Goal: Communication & Community: Answer question/provide support

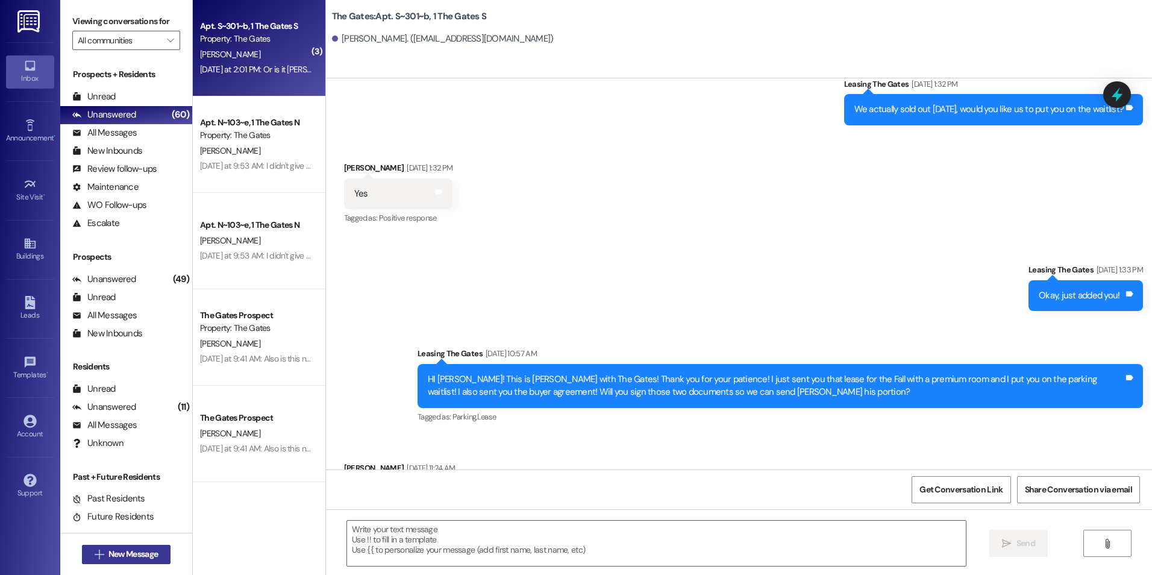
click at [122, 553] on span "New Message" at bounding box center [132, 554] width 49 height 13
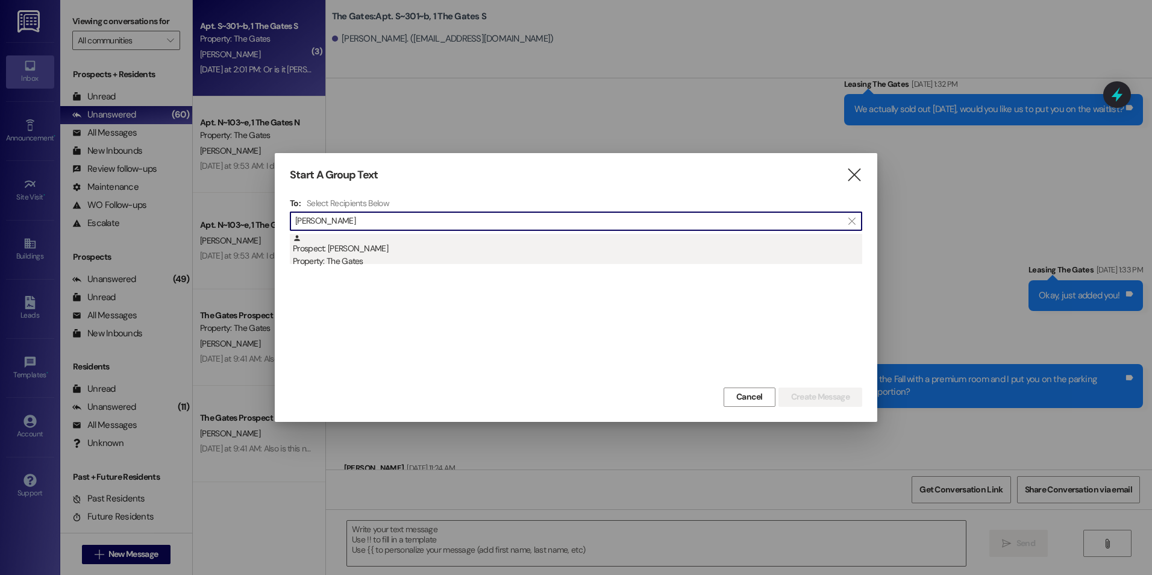
type input "[PERSON_NAME]"
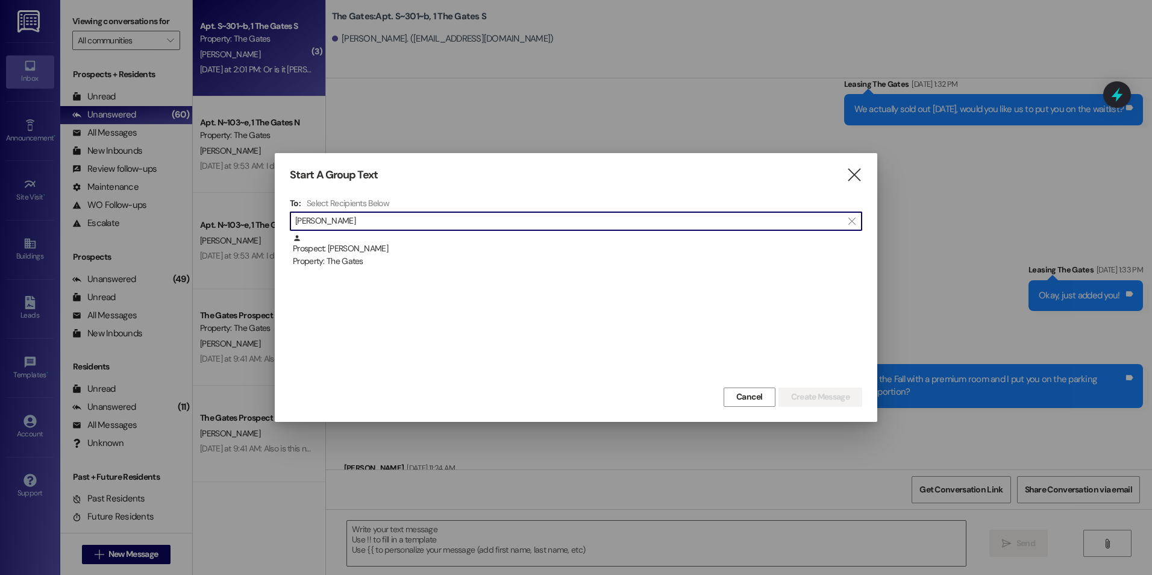
click at [480, 253] on div "Prospect: [PERSON_NAME] Property: The Gates" at bounding box center [578, 251] width 570 height 34
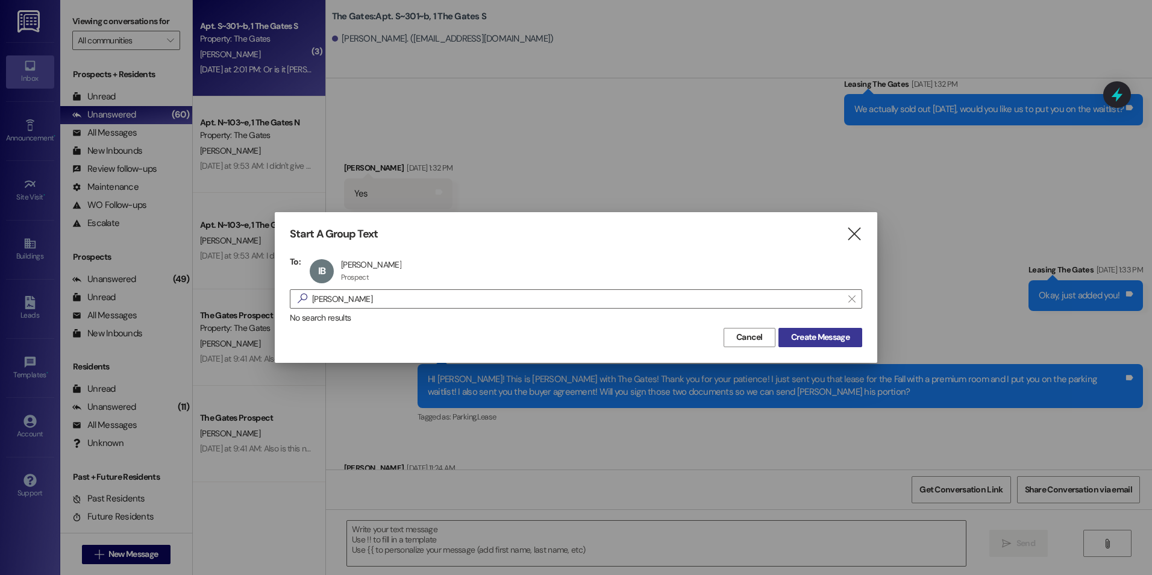
click at [822, 339] on span "Create Message" at bounding box center [820, 337] width 58 height 13
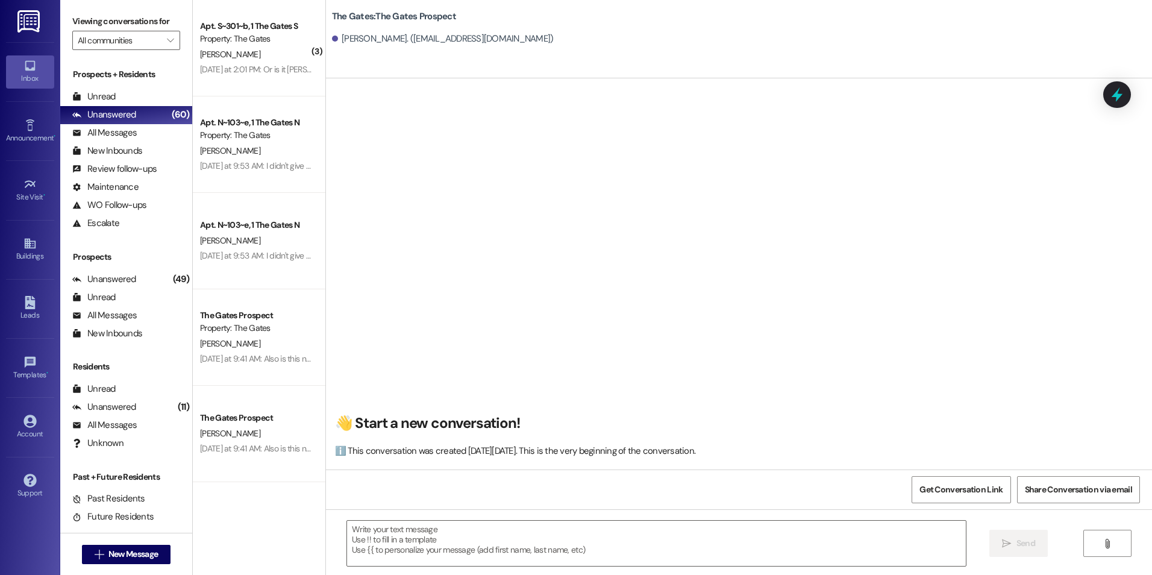
scroll to position [1, 0]
click at [501, 546] on textarea at bounding box center [656, 543] width 618 height 45
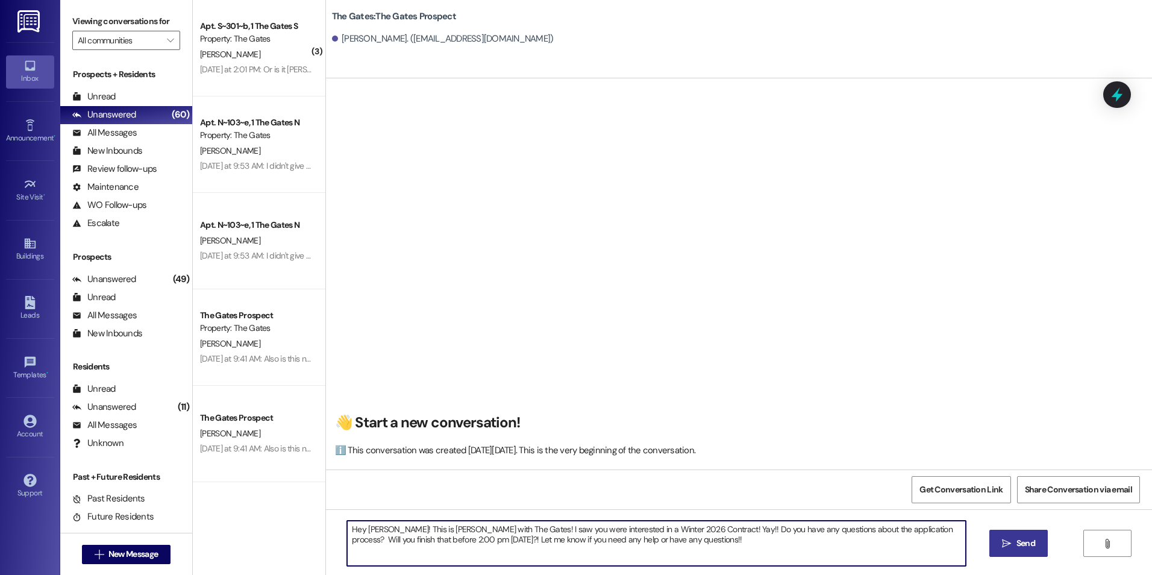
type textarea "Hey [PERSON_NAME]! This is [PERSON_NAME] with The Gates! I saw you were interes…"
click at [1024, 546] on span "Send" at bounding box center [1026, 543] width 19 height 13
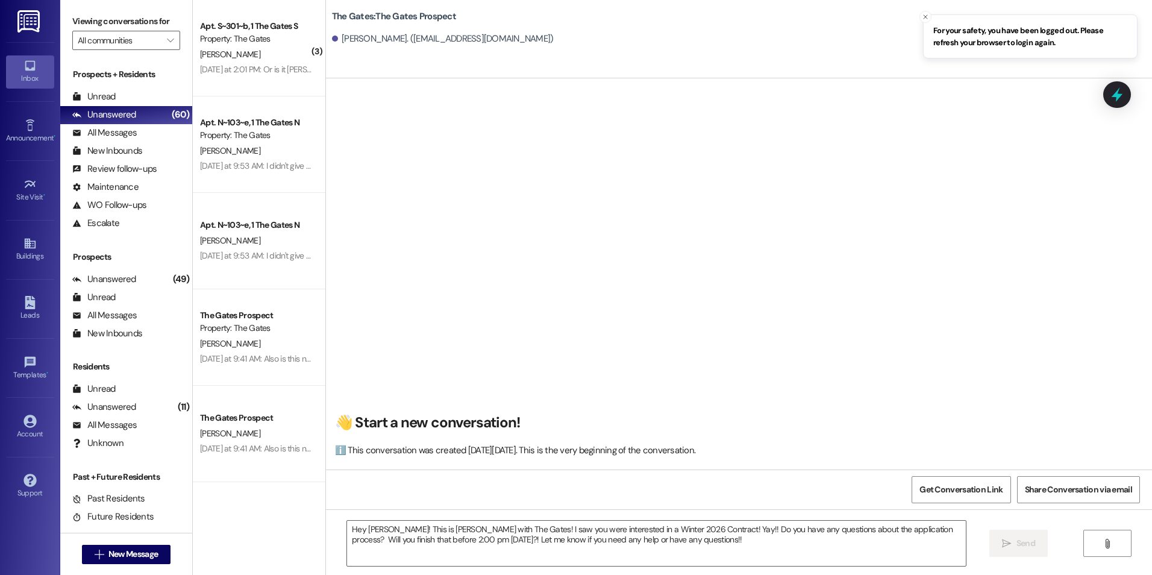
scroll to position [0, 0]
click at [791, 265] on div "👋 Start a new conversation! ℹ️ This conversation was created [DATE][DATE]. This…" at bounding box center [739, 279] width 826 height 382
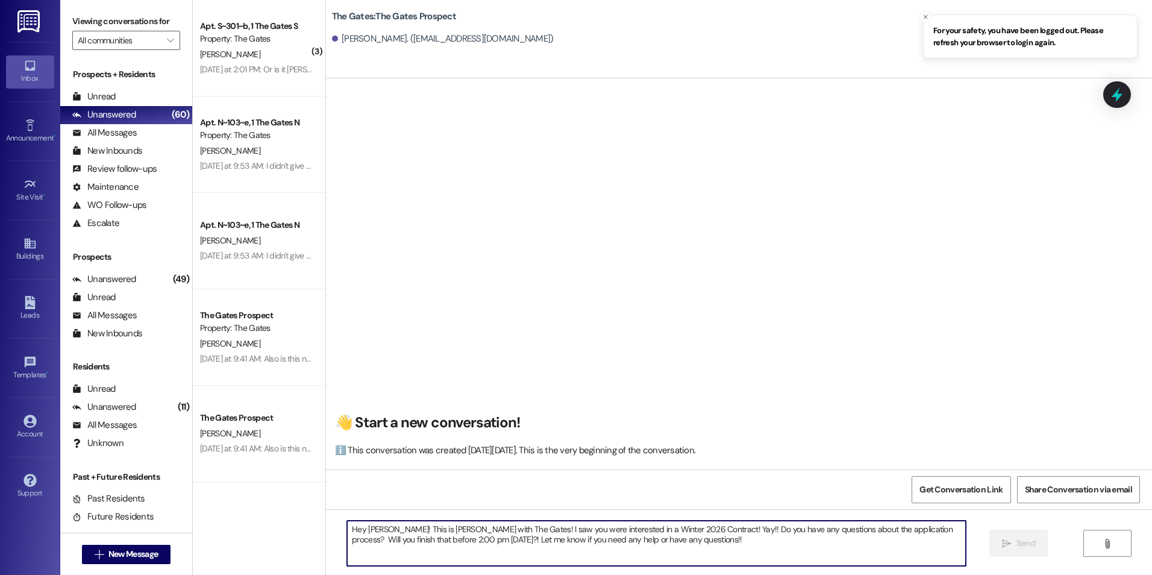
click at [495, 545] on textarea "Hey [PERSON_NAME]! This is [PERSON_NAME] with The Gates! I saw you were interes…" at bounding box center [656, 543] width 618 height 45
click at [492, 530] on textarea "Hey [PERSON_NAME]! This is [PERSON_NAME] with The Gates! I saw you were interes…" at bounding box center [656, 543] width 618 height 45
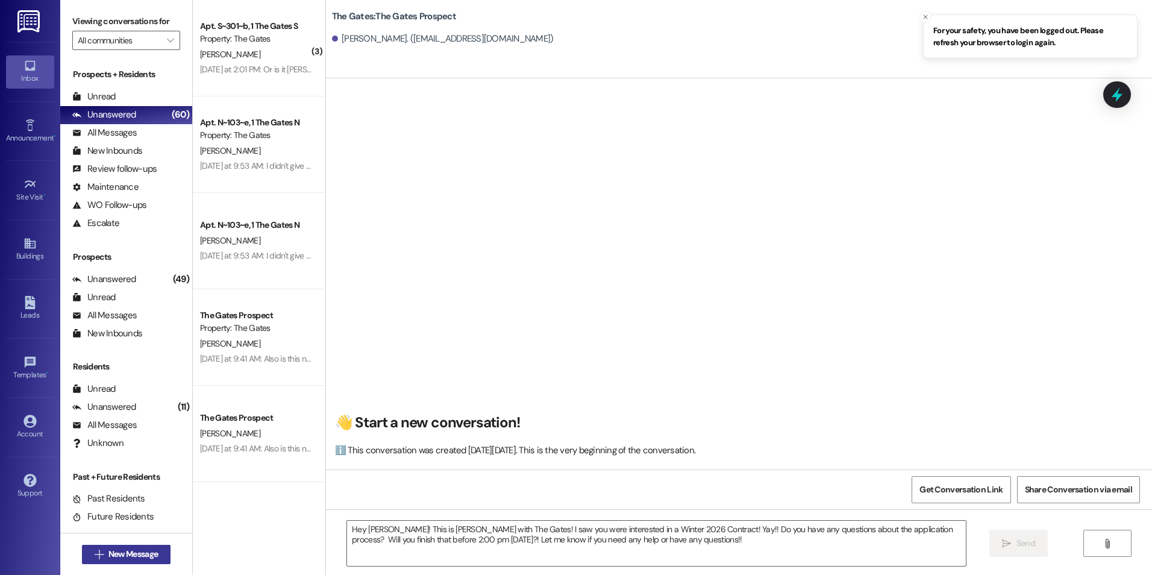
click at [139, 545] on button " New Message" at bounding box center [126, 554] width 89 height 19
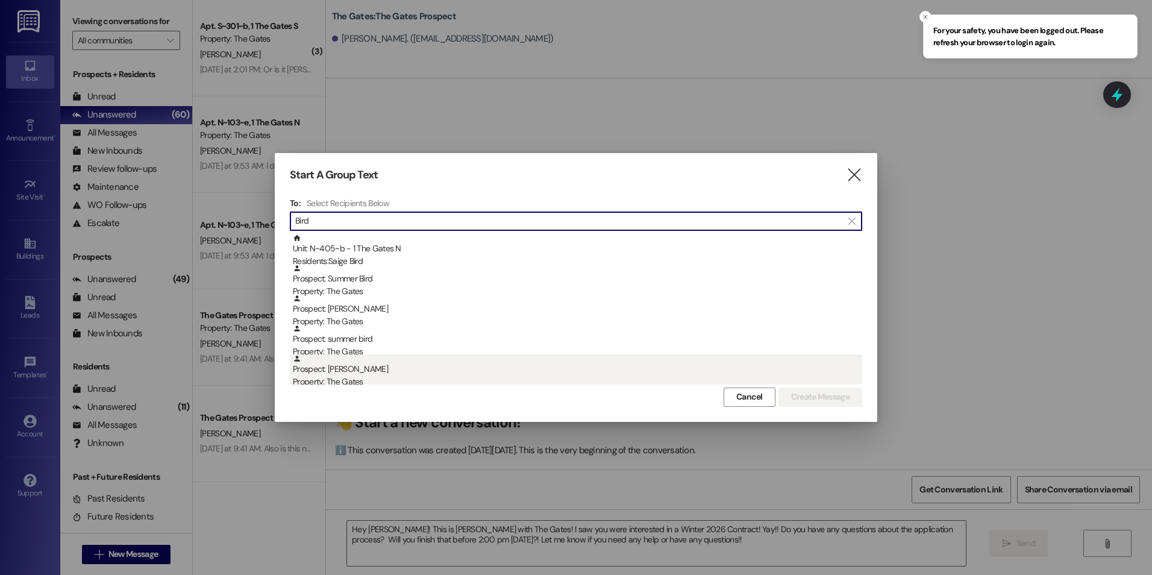
type input "Bird"
click at [412, 376] on div "Property: The Gates" at bounding box center [578, 381] width 570 height 13
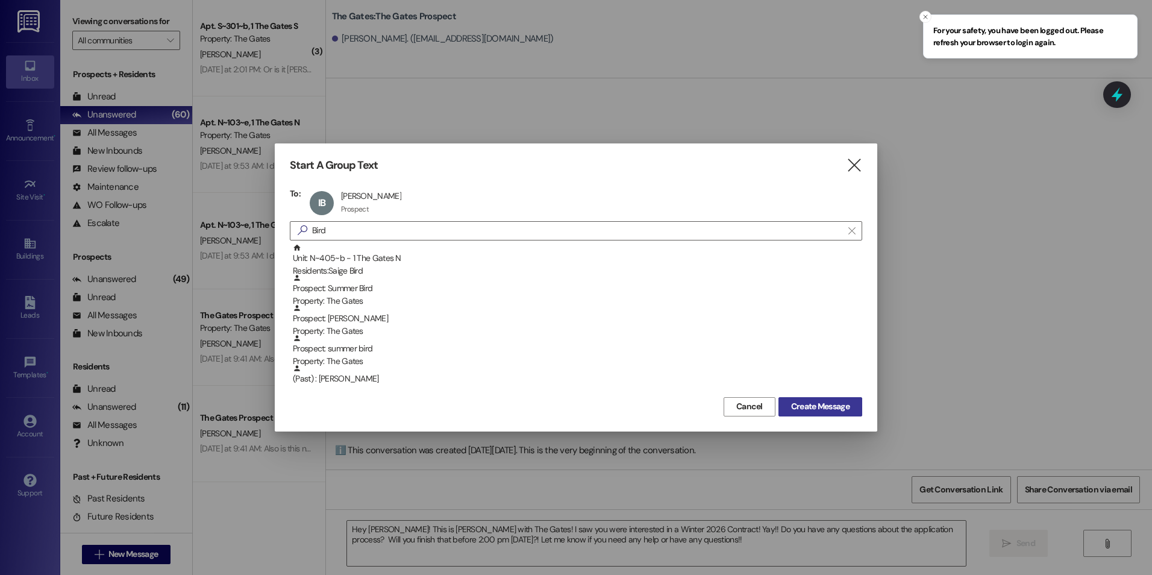
click at [823, 402] on span "Create Message" at bounding box center [820, 406] width 58 height 13
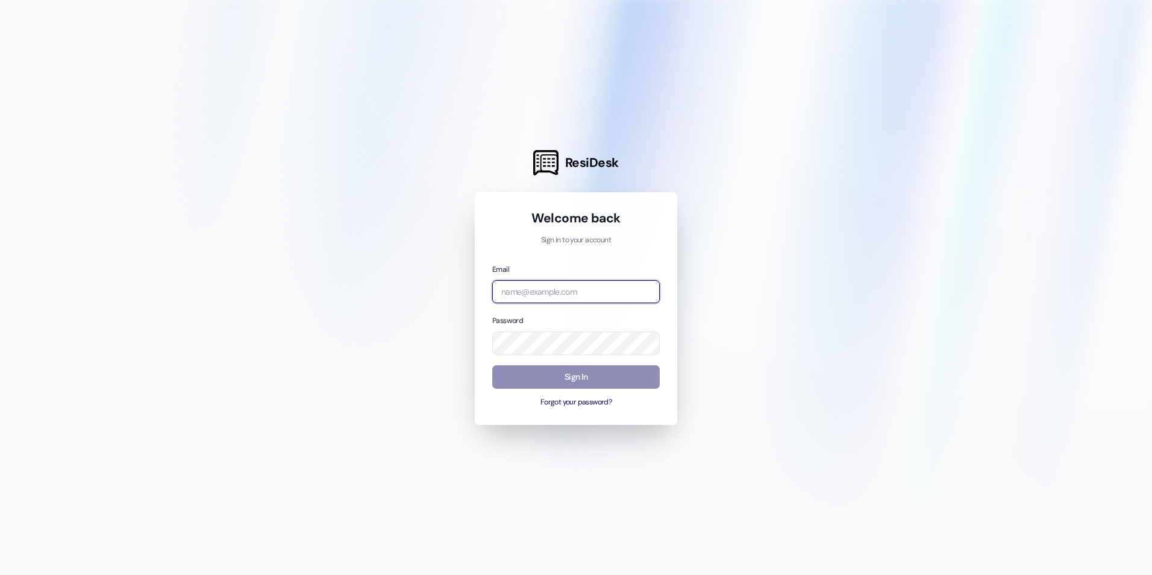
type input "[EMAIL_ADDRESS][DOMAIN_NAME]"
click at [561, 382] on button "Sign In" at bounding box center [576, 377] width 168 height 24
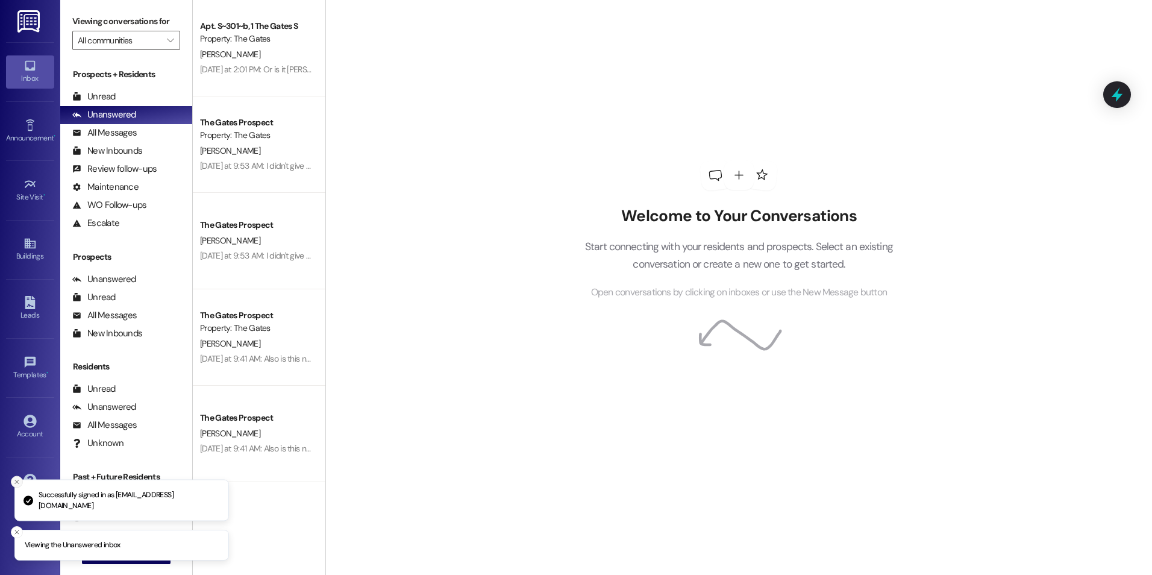
click at [14, 483] on icon "Close toast" at bounding box center [16, 482] width 7 height 7
click at [19, 529] on icon "Close toast" at bounding box center [16, 532] width 7 height 7
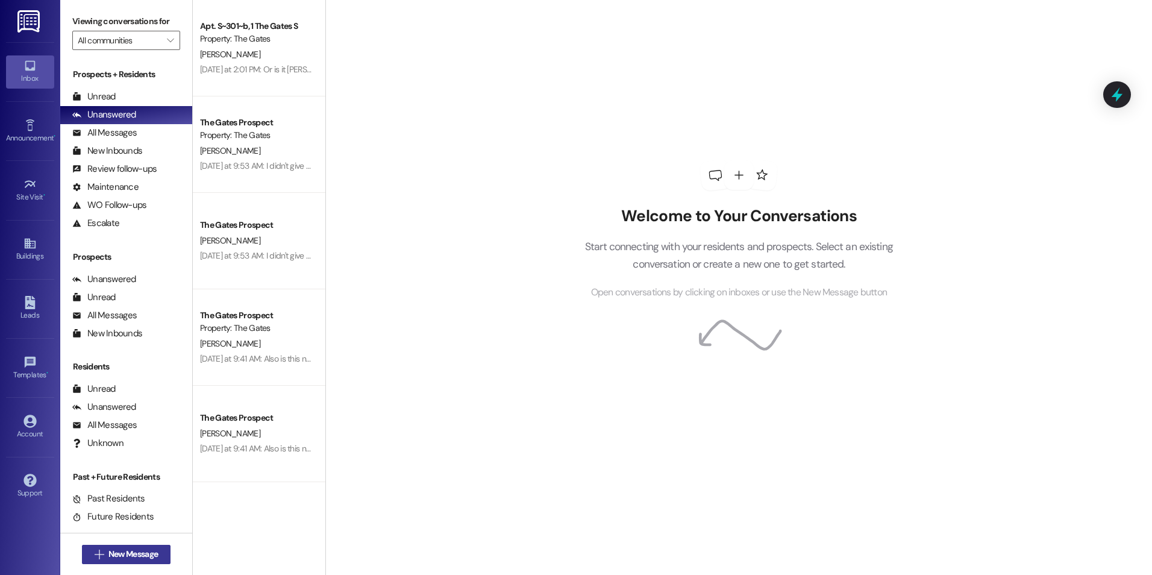
click at [106, 559] on span "New Message" at bounding box center [133, 554] width 54 height 13
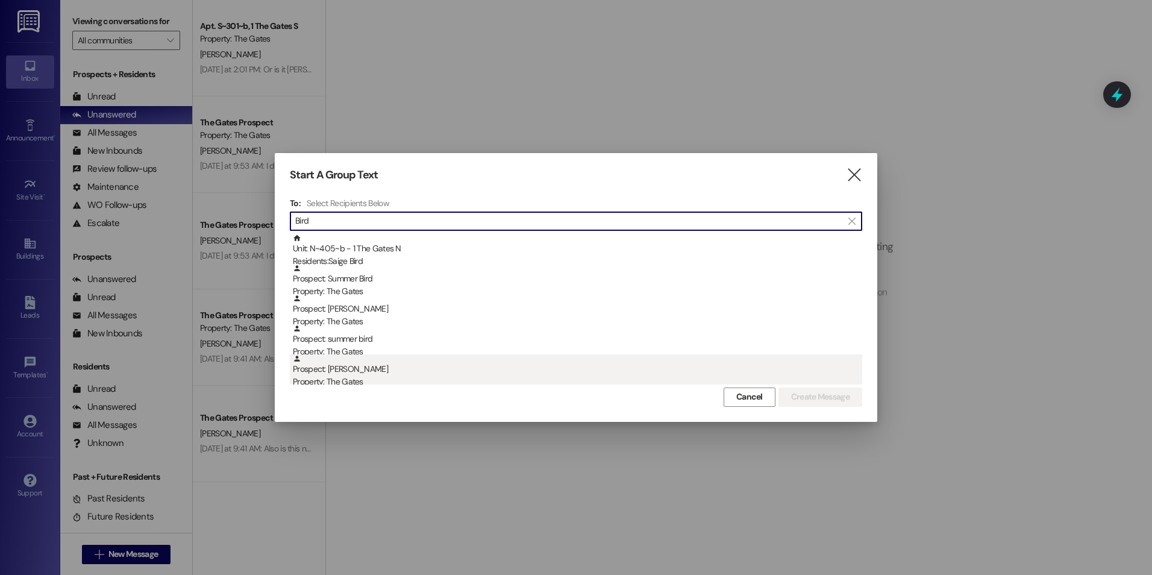
type input "Bird"
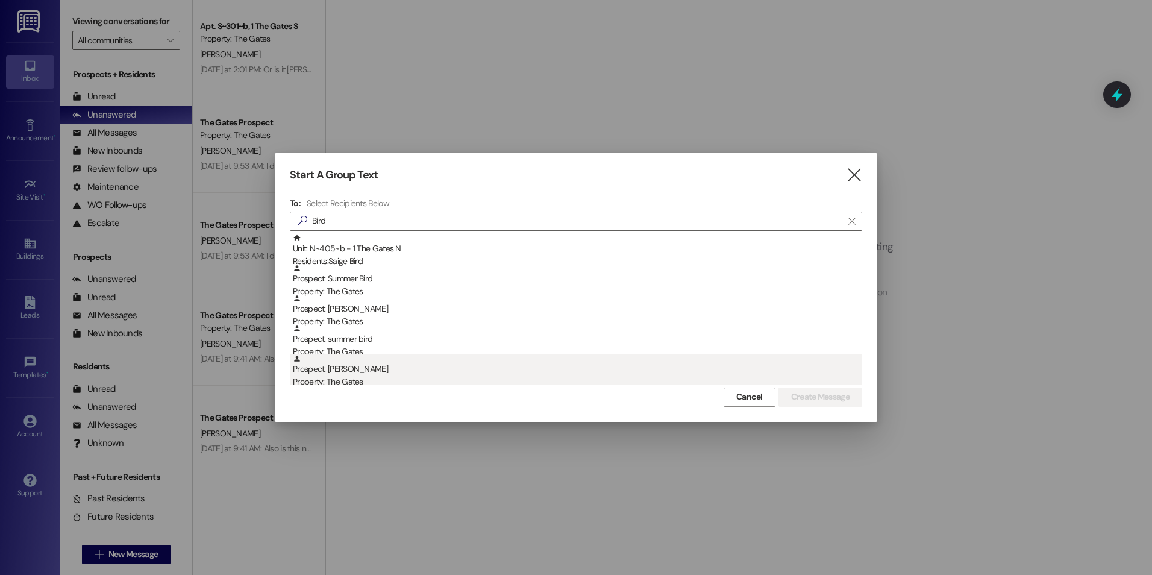
click at [432, 371] on div "Prospect: [PERSON_NAME] Property: The Gates" at bounding box center [578, 371] width 570 height 34
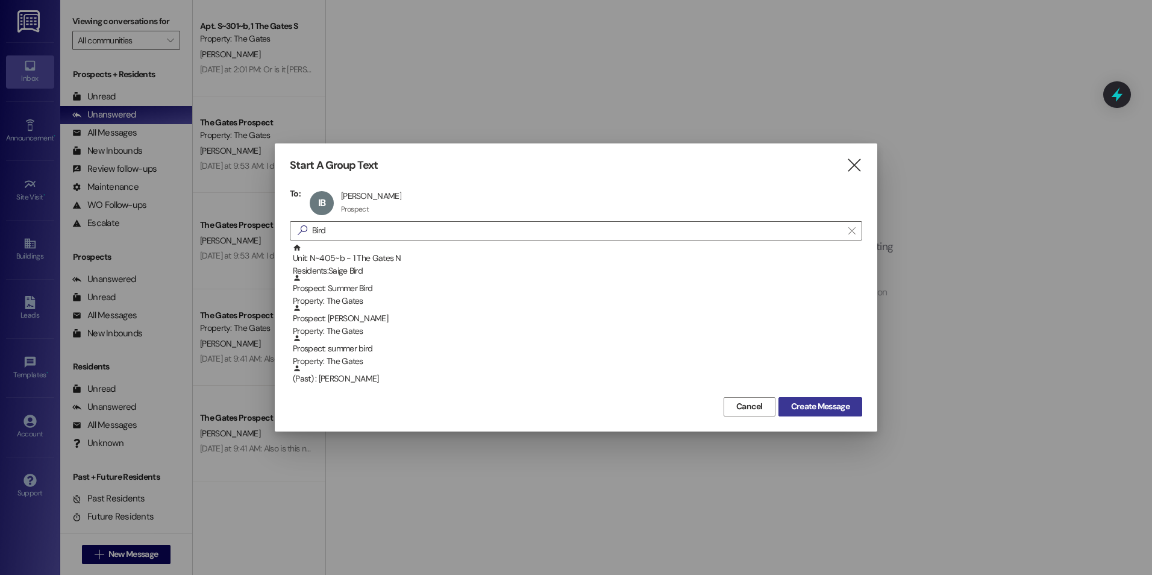
click at [820, 407] on span "Create Message" at bounding box center [820, 406] width 58 height 13
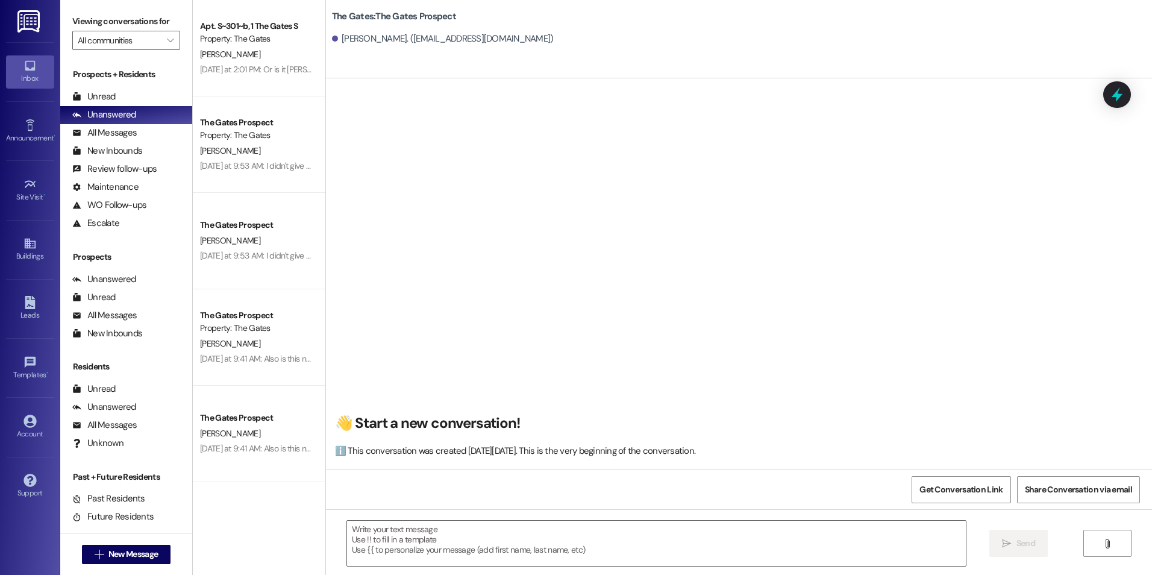
scroll to position [1, 0]
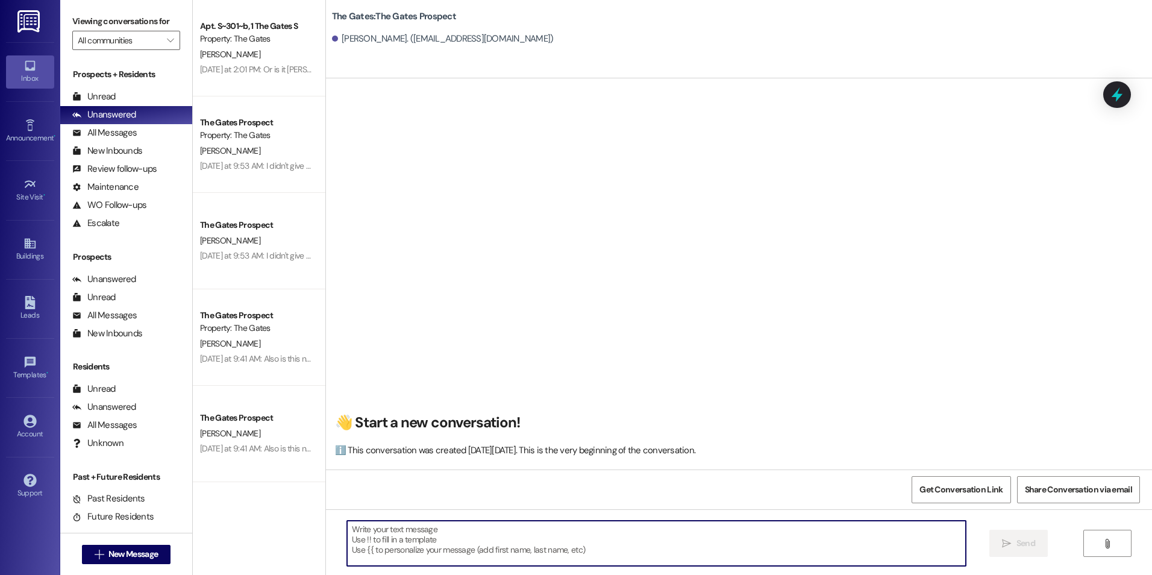
click at [571, 556] on textarea at bounding box center [656, 543] width 618 height 45
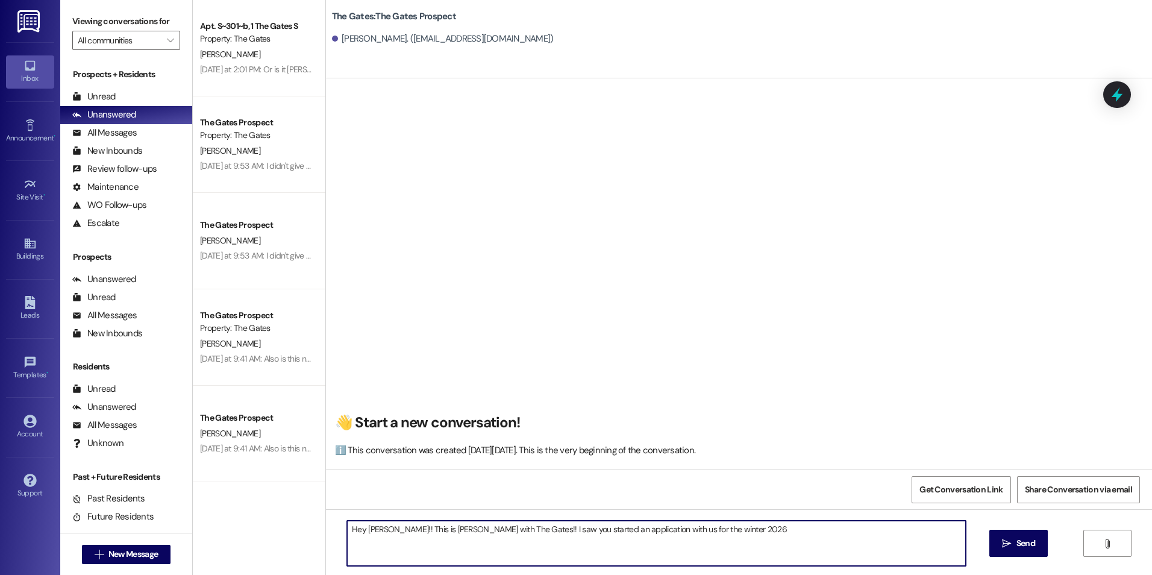
drag, startPoint x: 646, startPoint y: 530, endPoint x: 649, endPoint y: 570, distance: 39.9
click at [646, 530] on textarea "Hey Isabel!! This is Kali with The Gates!! I saw you started an application wit…" at bounding box center [656, 543] width 618 height 45
drag, startPoint x: 763, startPoint y: 536, endPoint x: 770, endPoint y: 523, distance: 14.8
click at [765, 536] on textarea "Hey Isabel!! This is Kali with The Gates!! I saw you started an application wit…" at bounding box center [656, 543] width 618 height 45
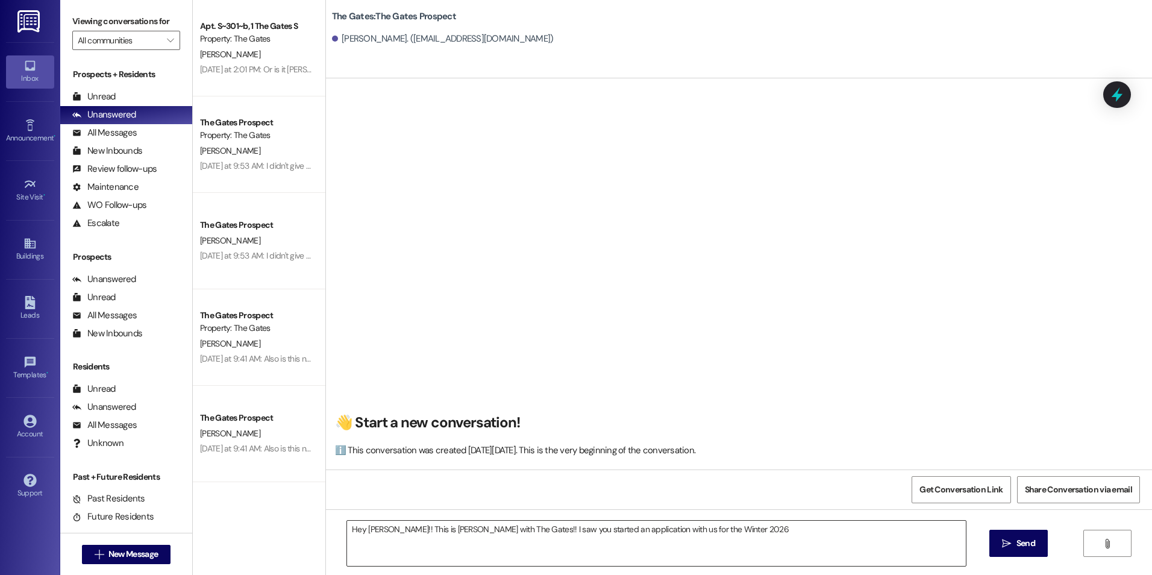
click at [721, 529] on textarea "Hey Isabel!! This is Kali with The Gates!! I saw you started an application wit…" at bounding box center [656, 543] width 618 height 45
click at [533, 534] on textarea "Hey Isabel!! This is Kali with The Gates!! I saw you started an application wit…" at bounding box center [656, 543] width 618 height 45
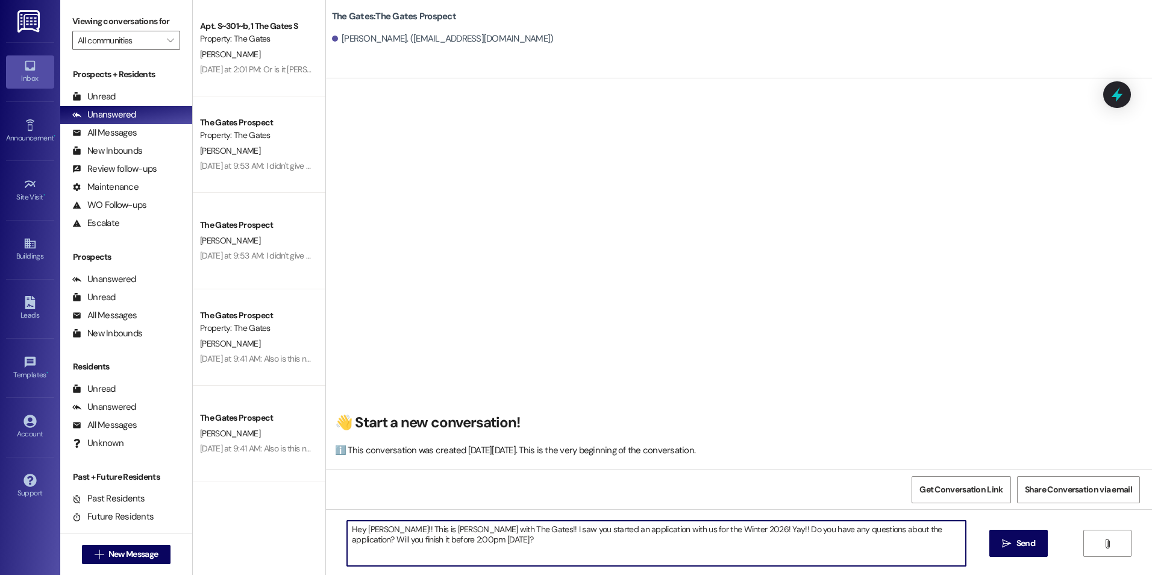
click at [520, 545] on textarea "Hey Isabel!! This is Kali with The Gates!! I saw you started an application wit…" at bounding box center [656, 543] width 618 height 45
click at [515, 536] on textarea "Hey Isabel!! This is Kali with The Gates!! I saw you started an application wit…" at bounding box center [656, 543] width 618 height 45
click at [708, 527] on textarea "Hey Isabel!! This is Kali with The Gates!! I saw you started an application wit…" at bounding box center [656, 543] width 618 height 45
click at [703, 532] on textarea "Hey Isabel!! This is Kali with The Gates!! I saw you started an application wit…" at bounding box center [656, 543] width 618 height 45
click at [711, 533] on textarea "Hey Isabel!! This is Kali with The Gates!! I saw you started an application wit…" at bounding box center [656, 543] width 618 height 45
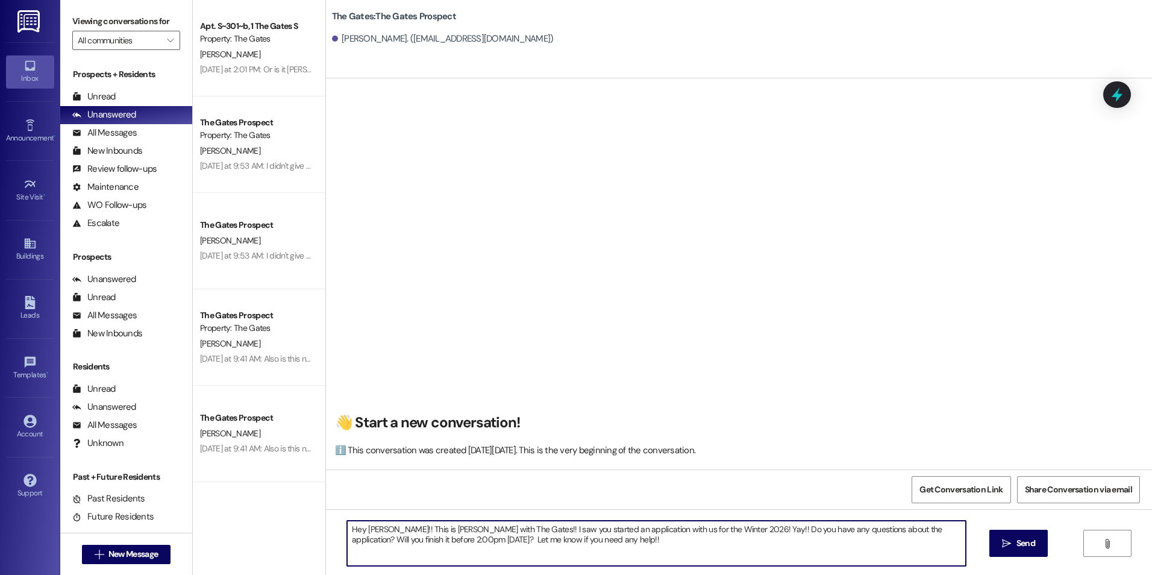
click at [708, 529] on textarea "Hey Isabel!! This is Kali with The Gates!! I saw you started an application wit…" at bounding box center [656, 543] width 618 height 45
click at [802, 538] on textarea "Hey Isabel!! This is Kali with The Gates!! I saw you started an application wit…" at bounding box center [656, 543] width 618 height 45
click at [829, 528] on textarea "Hey Isabel!! This is Kali with The Gates!! I saw you started an application wit…" at bounding box center [656, 543] width 618 height 45
click at [817, 542] on textarea "Hey Isabel!! This is Kali with The Gates!! I saw you started an application wit…" at bounding box center [656, 543] width 618 height 45
type textarea "Hey Isabel!! This is Kali with The Gates!! I saw you started an application wit…"
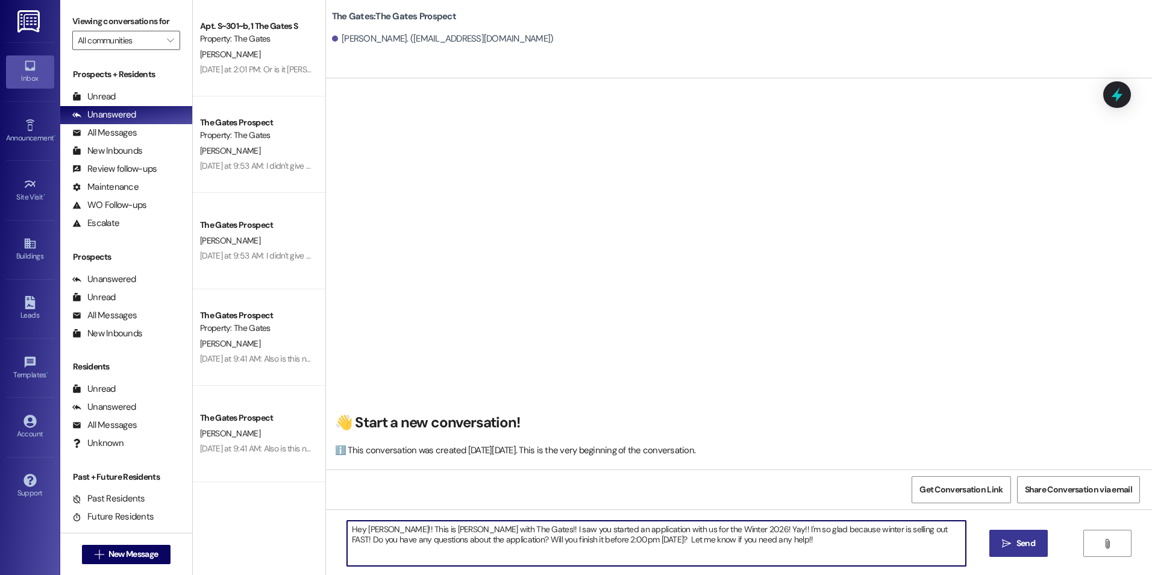
click at [1014, 551] on button " Send" at bounding box center [1019, 543] width 58 height 27
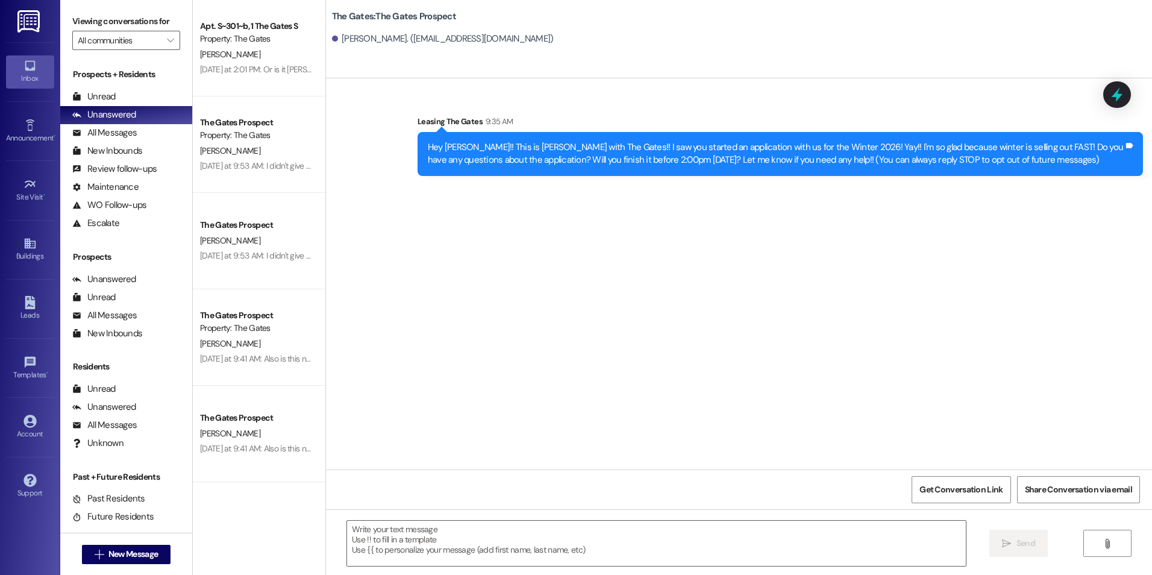
scroll to position [0, 0]
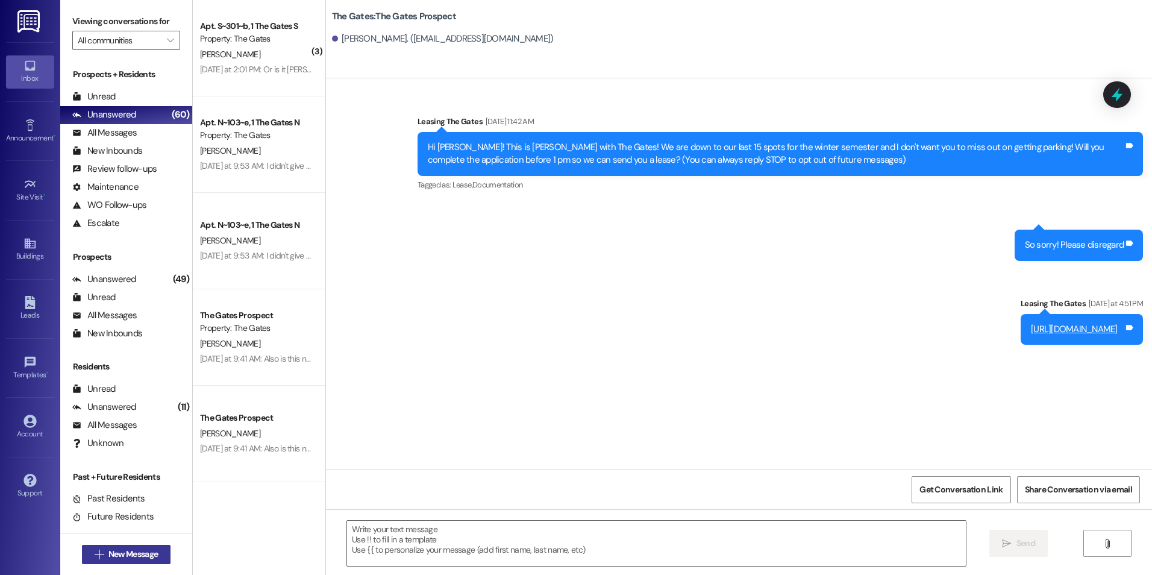
click at [156, 547] on button " New Message" at bounding box center [126, 554] width 89 height 19
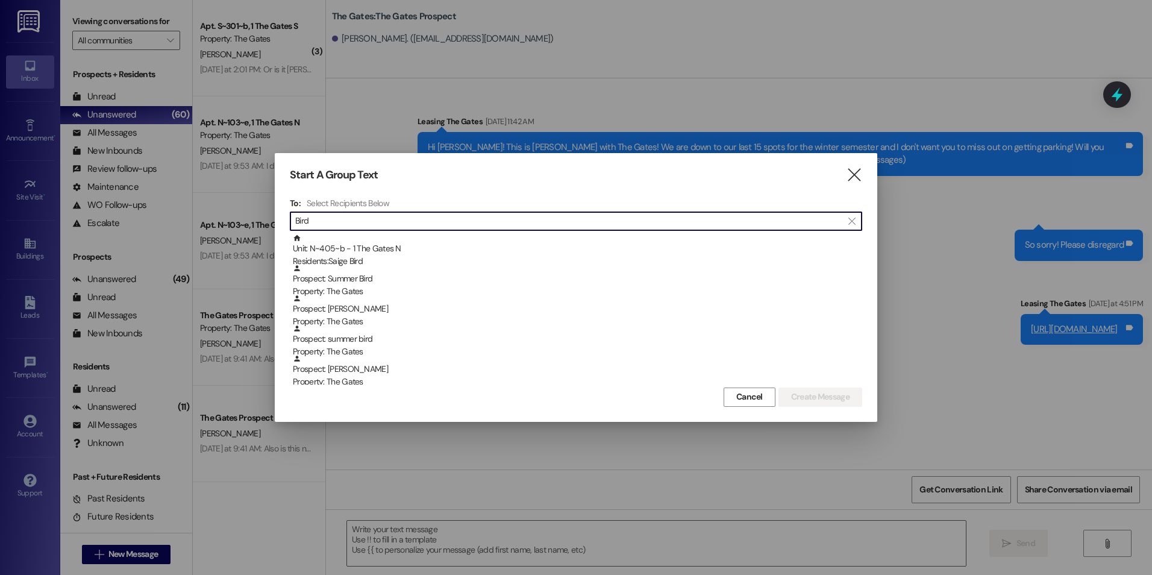
type input "Bird"
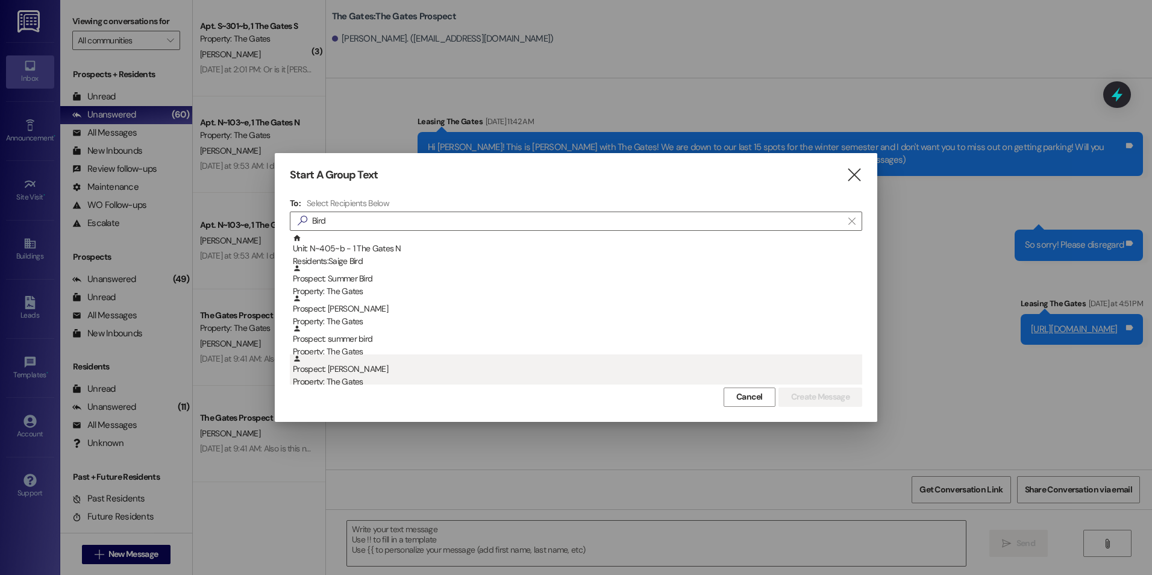
click at [391, 382] on div "Property: The Gates" at bounding box center [578, 381] width 570 height 13
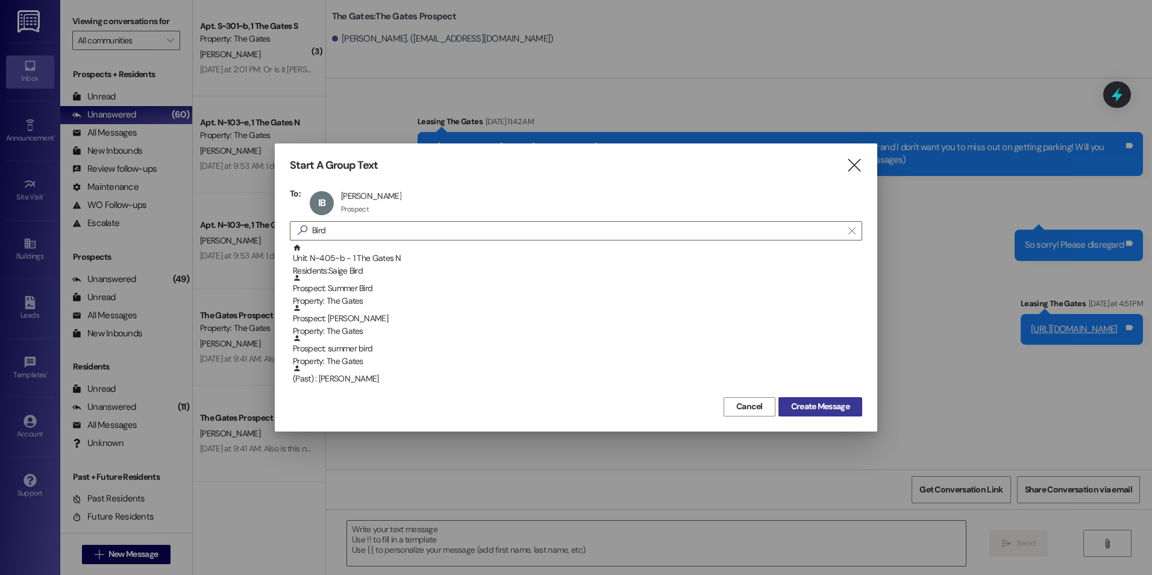
click at [839, 413] on button "Create Message" at bounding box center [821, 406] width 84 height 19
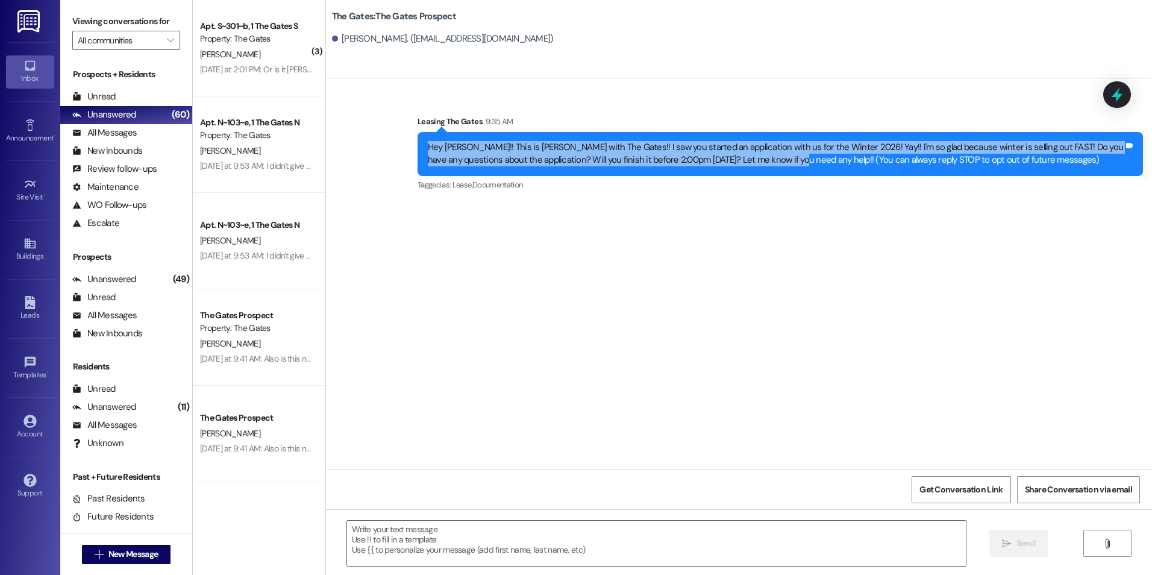
drag, startPoint x: 420, startPoint y: 149, endPoint x: 743, endPoint y: 159, distance: 323.2
click at [743, 159] on div "Hey Isabel!! This is Kali with The Gates!! I saw you started an application wit…" at bounding box center [776, 154] width 696 height 26
drag, startPoint x: 743, startPoint y: 159, endPoint x: 698, endPoint y: 152, distance: 45.7
copy div "Hey Isabel!! This is Kali with The Gates!! I saw you started an application wit…"
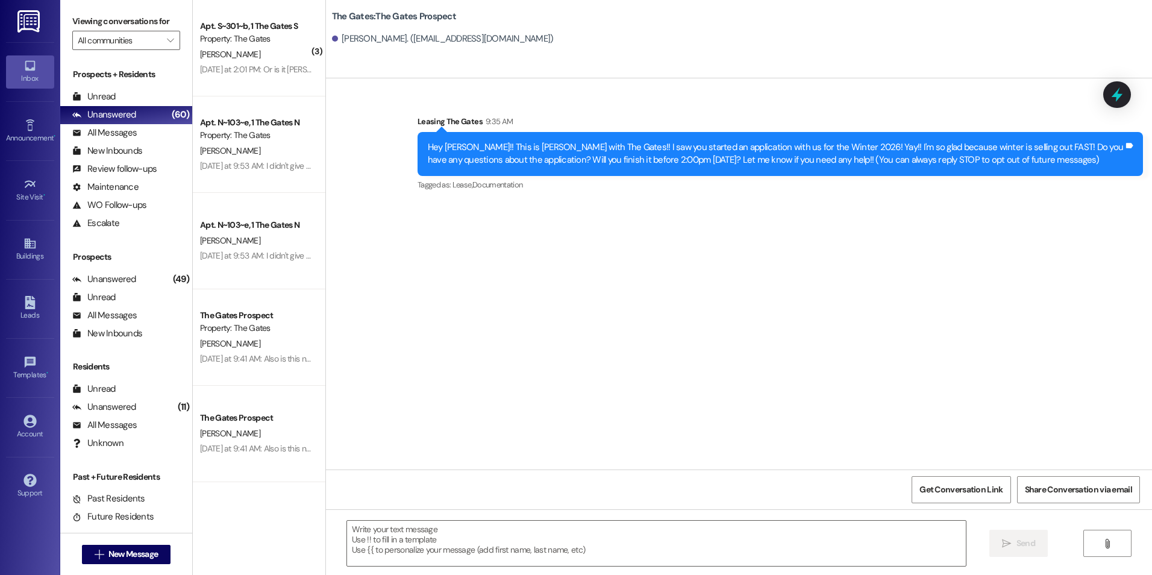
click at [624, 357] on div "Sent via SMS Leasing The Gates 9:35 AM Hey Isabel!! This is Kali with The Gates…" at bounding box center [739, 273] width 826 height 391
click at [104, 546] on button " New Message" at bounding box center [126, 554] width 89 height 19
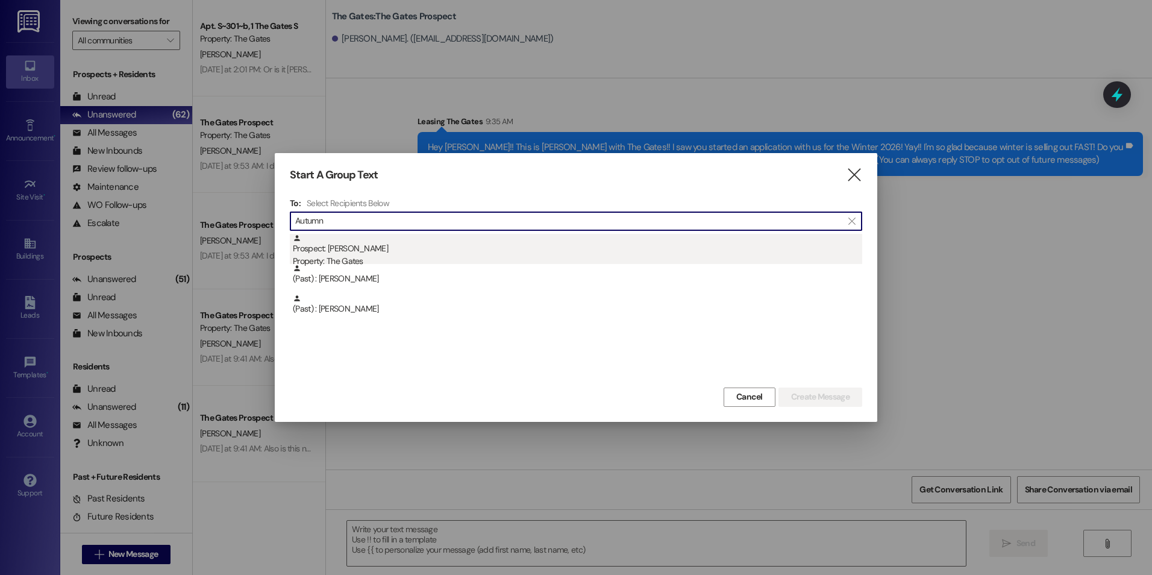
type input "Autumn"
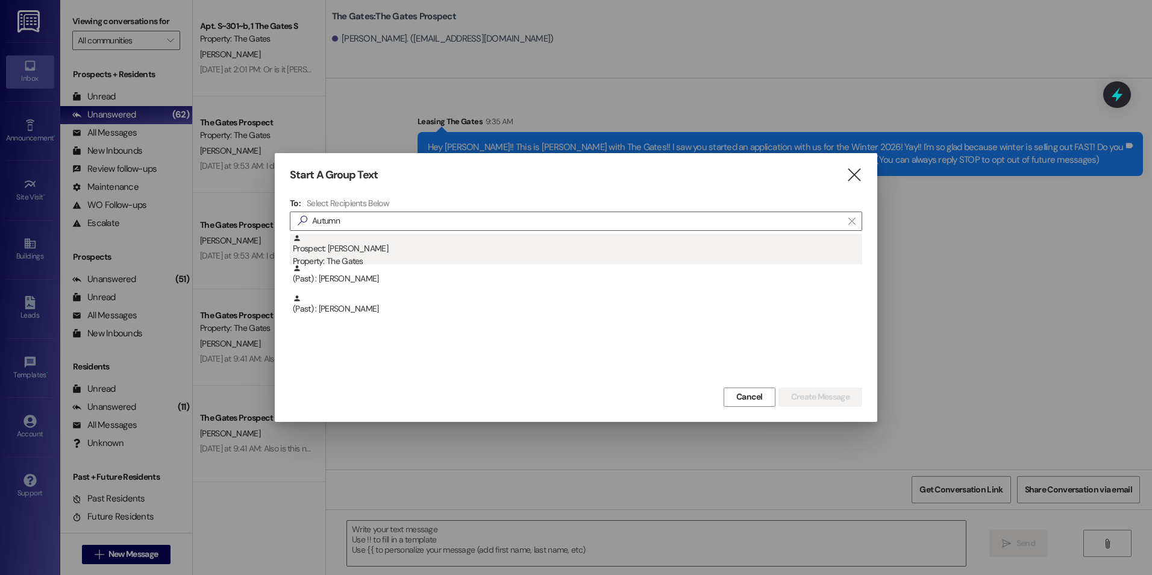
click at [383, 245] on div "Prospect: Autumn Villarreal Property: The Gates" at bounding box center [578, 251] width 570 height 34
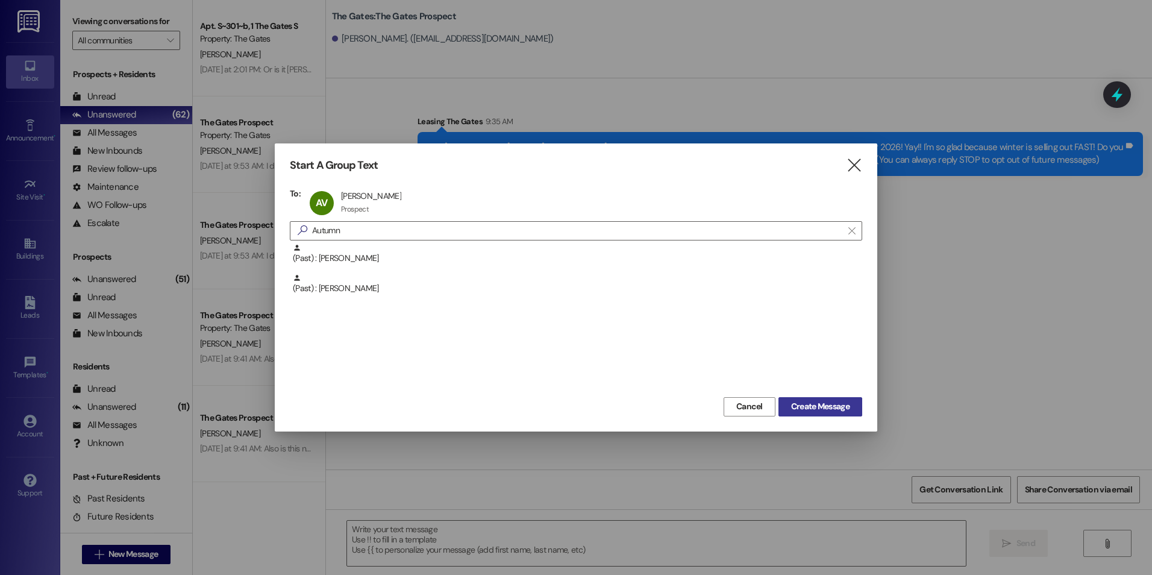
click at [851, 412] on span "Create Message" at bounding box center [820, 406] width 63 height 13
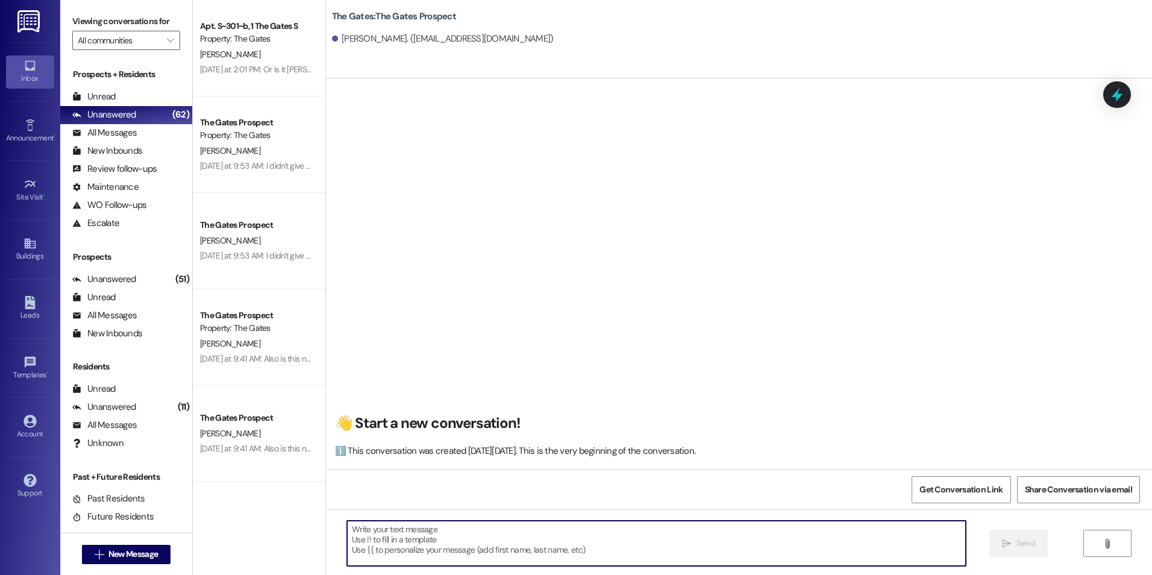
click at [529, 527] on textarea at bounding box center [656, 543] width 618 height 45
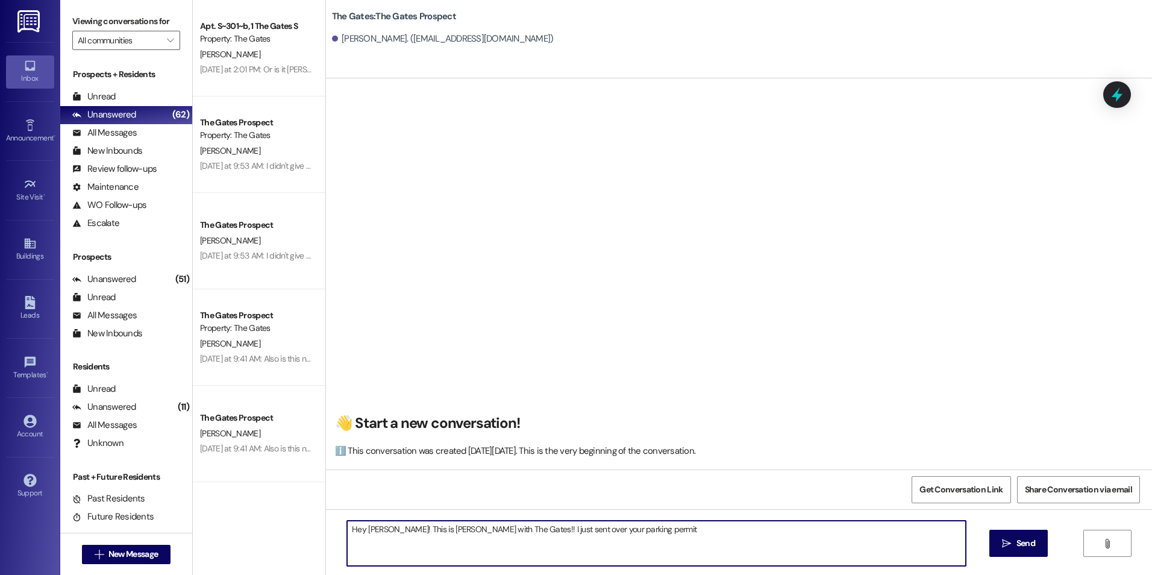
click at [650, 526] on textarea "Hey Autumn! This is Kali with The Gates!! I just sent over your parking permit" at bounding box center [656, 543] width 618 height 45
click at [691, 536] on textarea "Hey Autumn! This is Kali with The Gates!! I just sent over your parking permit …" at bounding box center [656, 543] width 618 height 45
click at [389, 537] on textarea "Hey Autumn! This is Kali with The Gates!! I just sent over your parking permit …" at bounding box center [656, 543] width 618 height 45
click at [828, 532] on textarea "Hey Autumn! This is Kali with The Gates!! I just sent over your parking permit …" at bounding box center [656, 543] width 618 height 45
click at [610, 549] on textarea "Hey Autumn! This is Kali with The Gates!! I just sent over your parking permit …" at bounding box center [656, 543] width 618 height 45
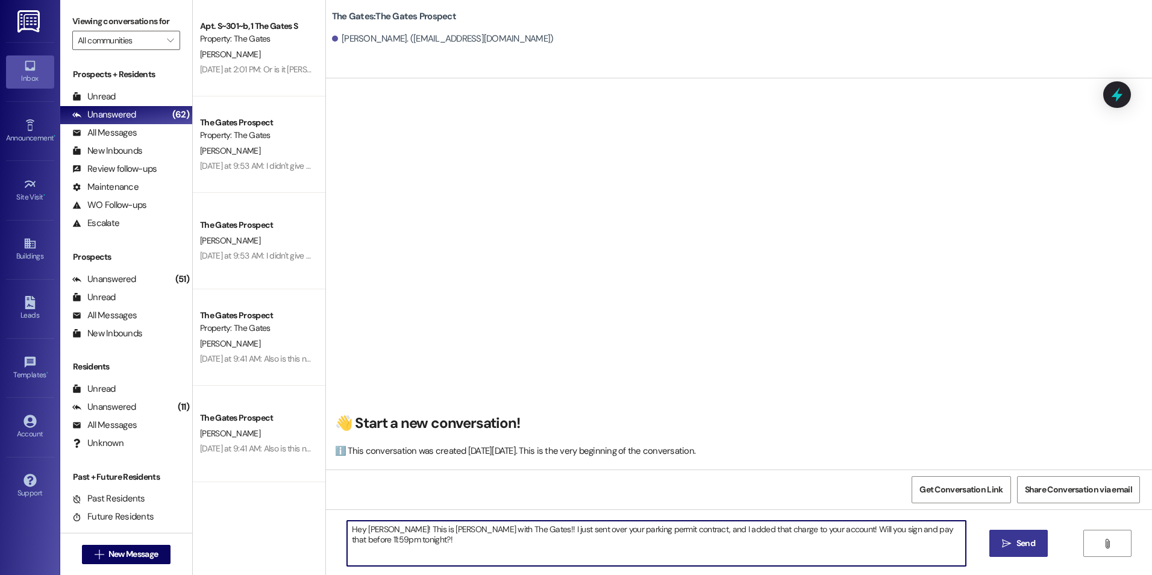
type textarea "Hey Autumn! This is Kali with The Gates!! I just sent over your parking permit …"
click at [992, 538] on button " Send" at bounding box center [1019, 543] width 58 height 27
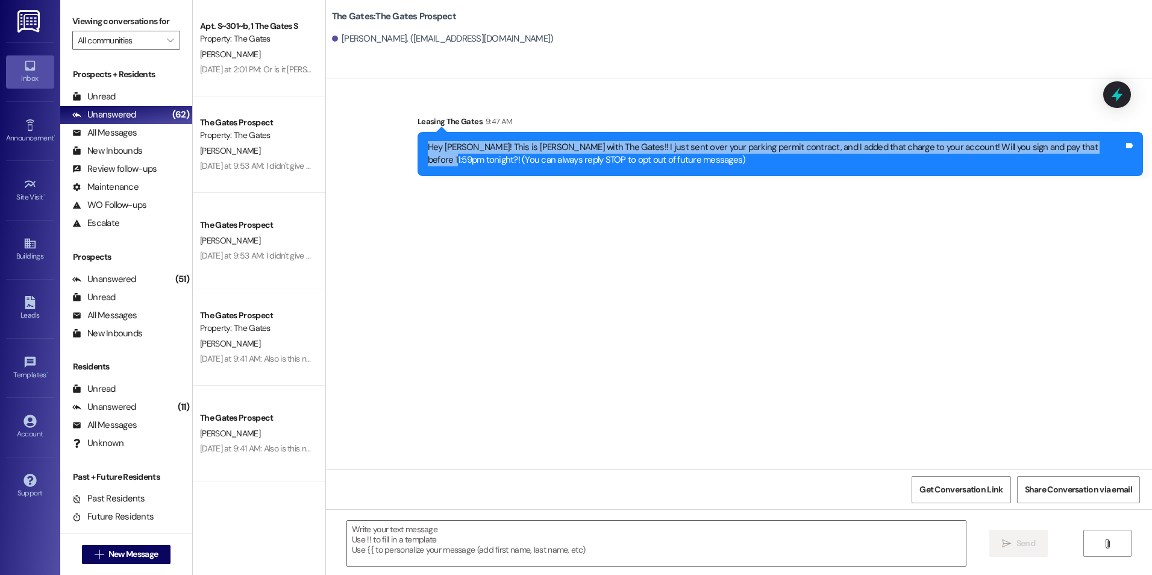
drag, startPoint x: 422, startPoint y: 147, endPoint x: 1080, endPoint y: 149, distance: 657.6
click at [1080, 149] on div "Hey Autumn! This is Kali with The Gates!! I just sent over your parking permit …" at bounding box center [776, 154] width 696 height 26
drag, startPoint x: 1080, startPoint y: 149, endPoint x: 1039, endPoint y: 140, distance: 41.8
copy div "Hey Autumn! This is Kali with The Gates!! I just sent over your parking permit …"
click at [148, 554] on span "New Message" at bounding box center [132, 554] width 49 height 13
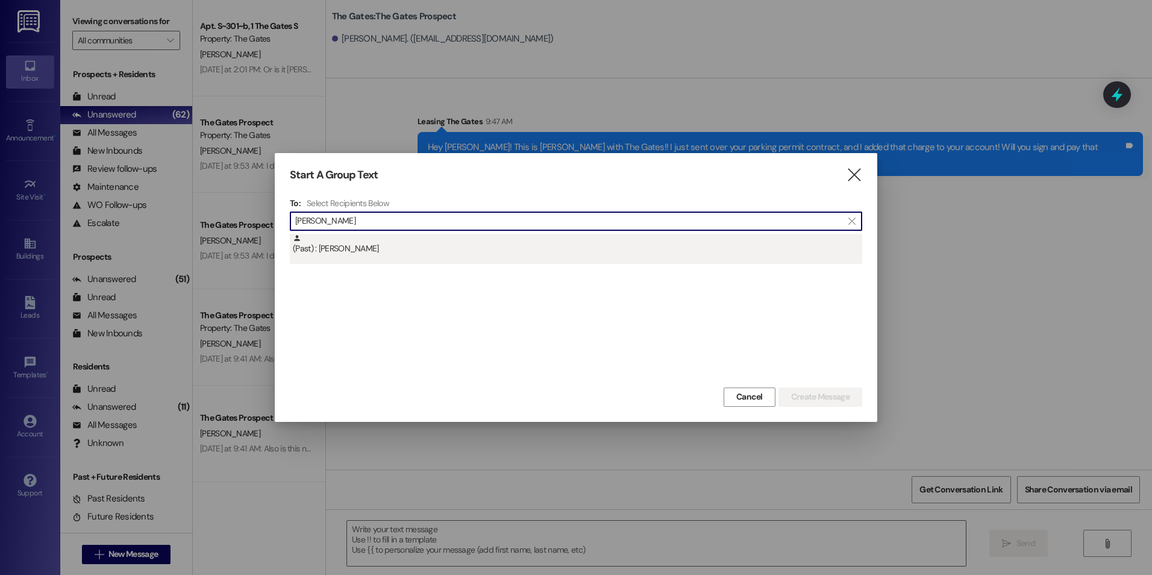
type input "Brooke Sutton"
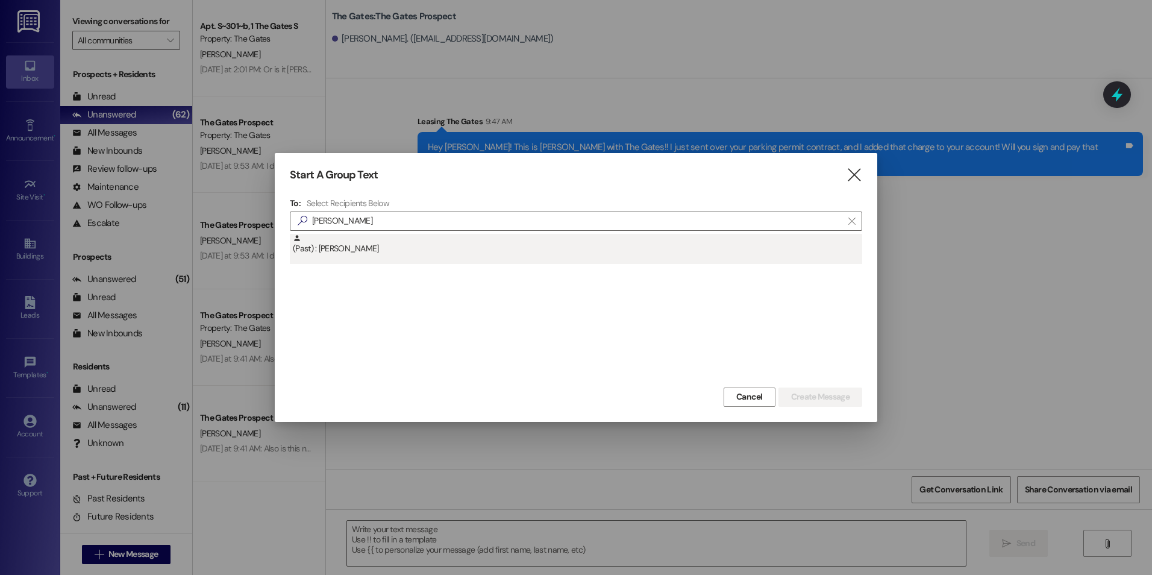
click at [356, 249] on div "(Past) : Brooke Sutton" at bounding box center [578, 244] width 570 height 21
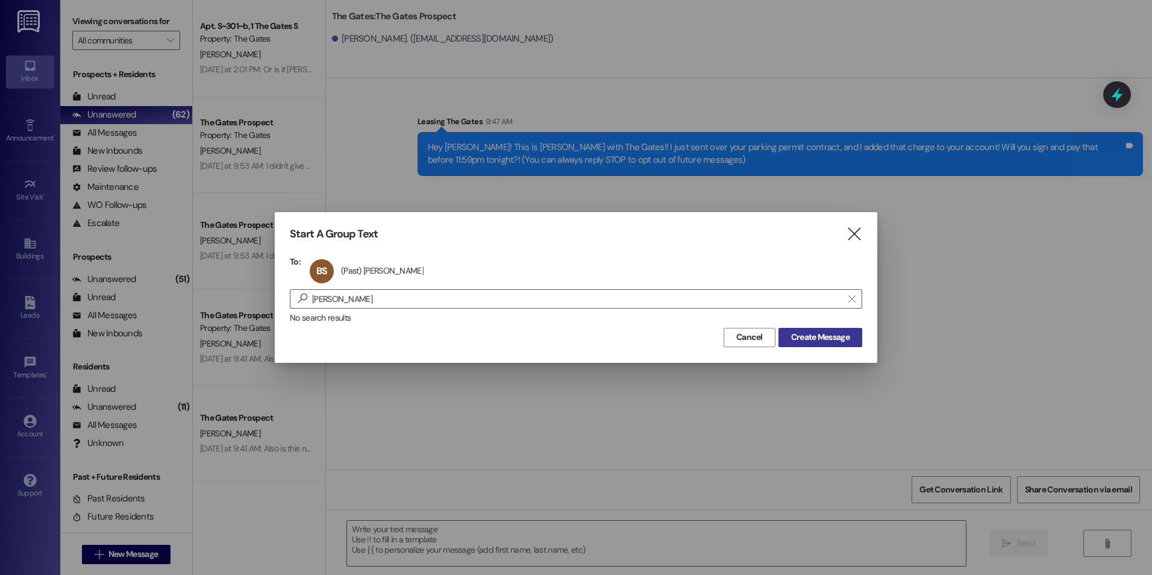
click at [825, 341] on span "Create Message" at bounding box center [820, 337] width 58 height 13
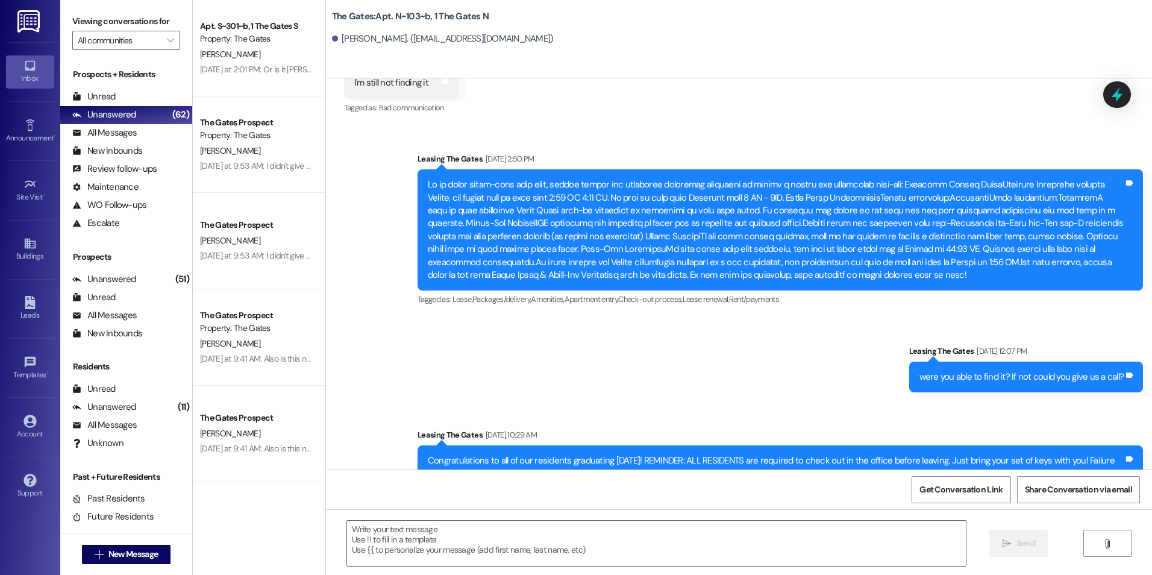
scroll to position [12542, 0]
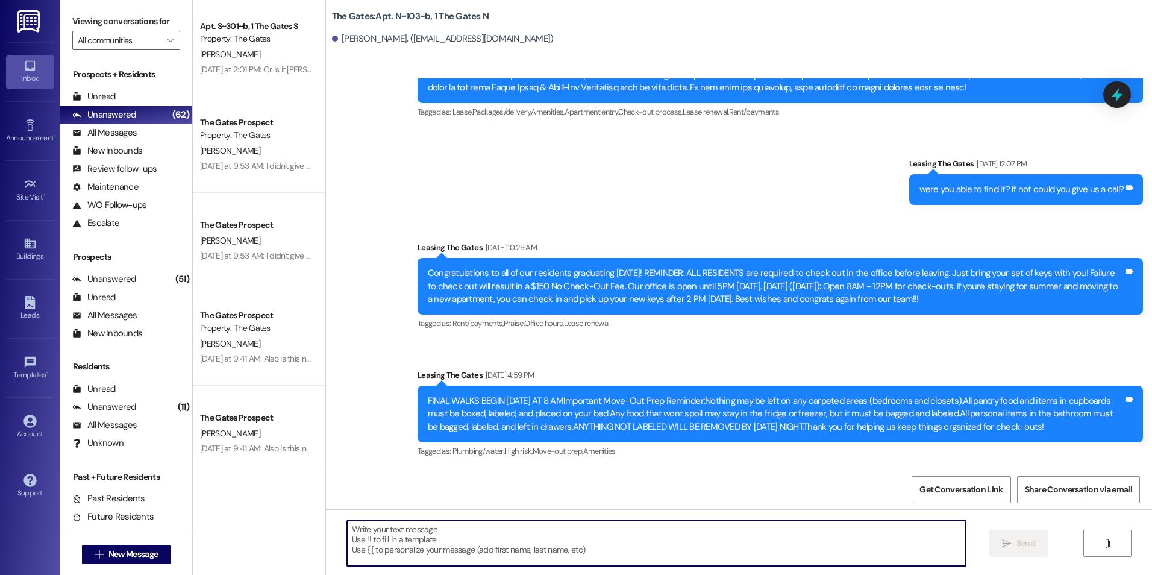
paste textarea "Hey Autumn! This is Kali with The Gates!! I just sent over your parking permit …"
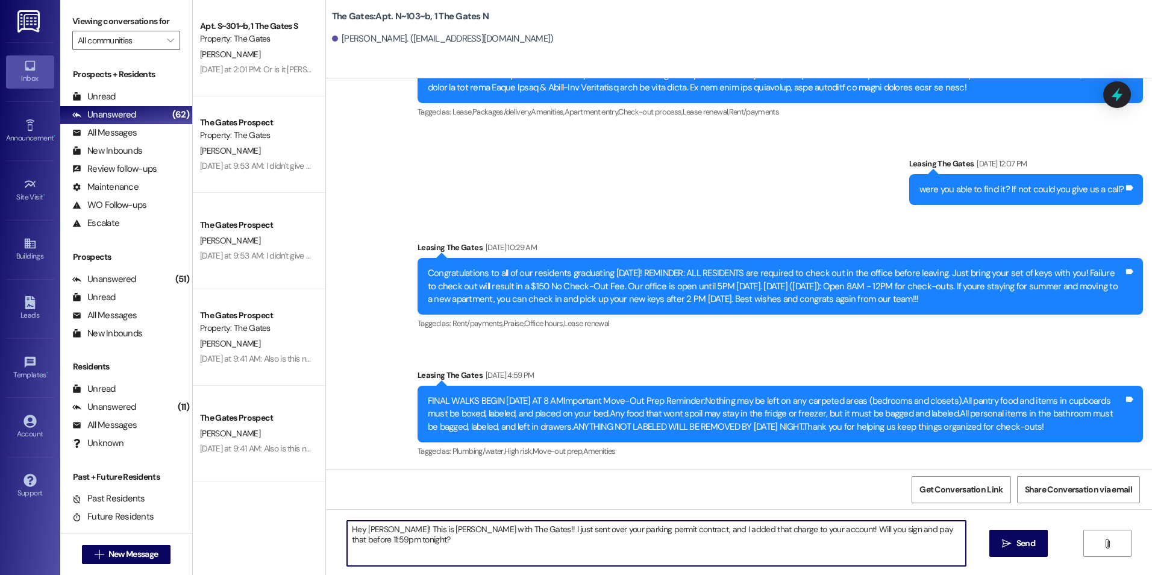
click at [385, 528] on textarea "Hey Autumn! This is Kali with The Gates!! I just sent over your parking permit …" at bounding box center [656, 543] width 618 height 45
click at [386, 530] on textarea "Hey Autumn! This is Kali with The Gates!! I just sent over your parking permit …" at bounding box center [656, 543] width 618 height 45
click at [558, 547] on textarea "Hey Brooke! This is Kali with The Gates!! I just sent over your parking permit …" at bounding box center [656, 543] width 618 height 45
type textarea "Hey Brooke! This is Kali with The Gates!! I just sent over your parking permit …"
click at [1011, 548] on span " Send" at bounding box center [1019, 543] width 38 height 13
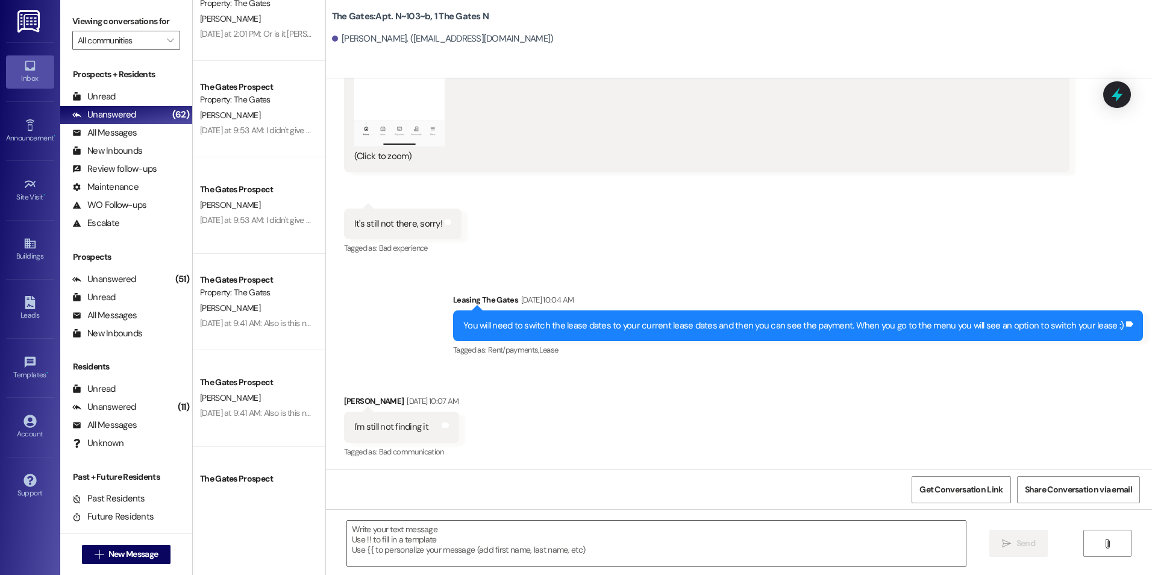
scroll to position [0, 0]
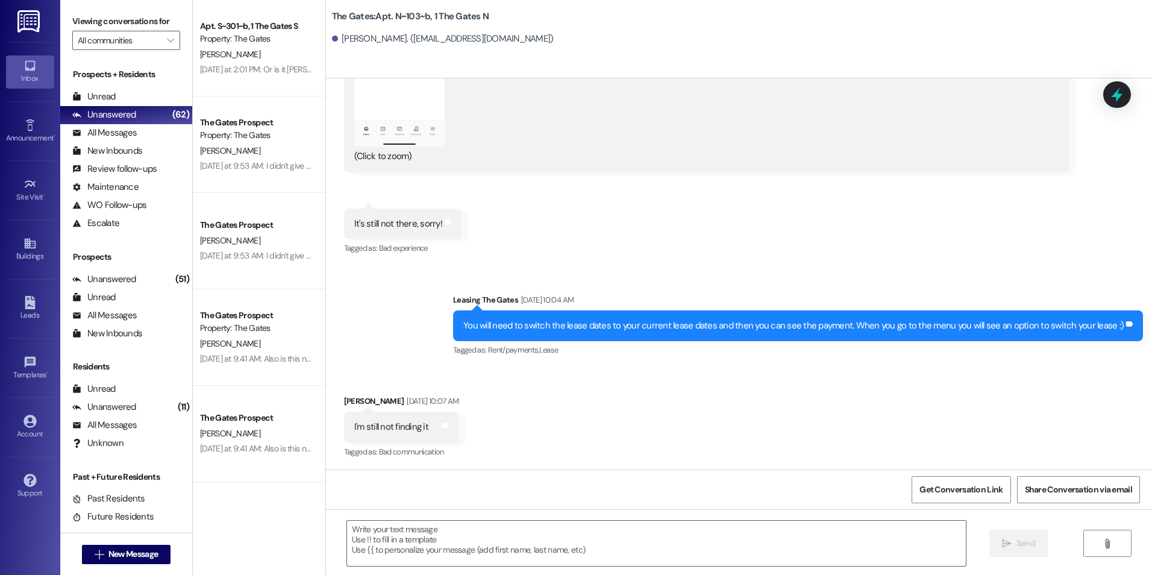
click at [781, 212] on div "Received via SMS Brooke Sutton Jul 18, 2025 at 9:57 AM PNG attachment ResiDesk …" at bounding box center [739, 22] width 826 height 488
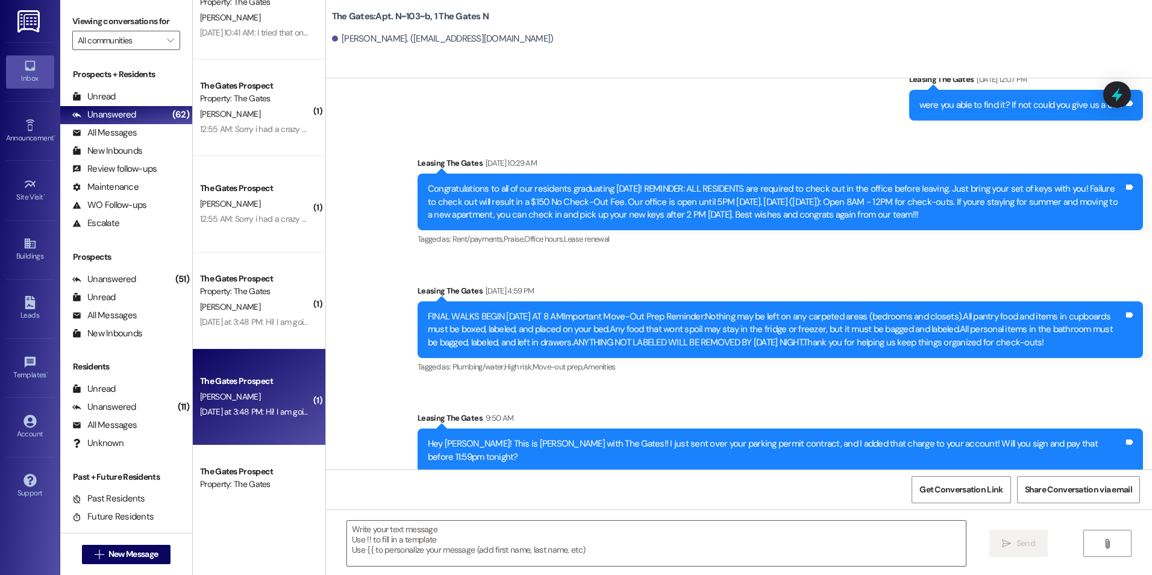
scroll to position [603, 0]
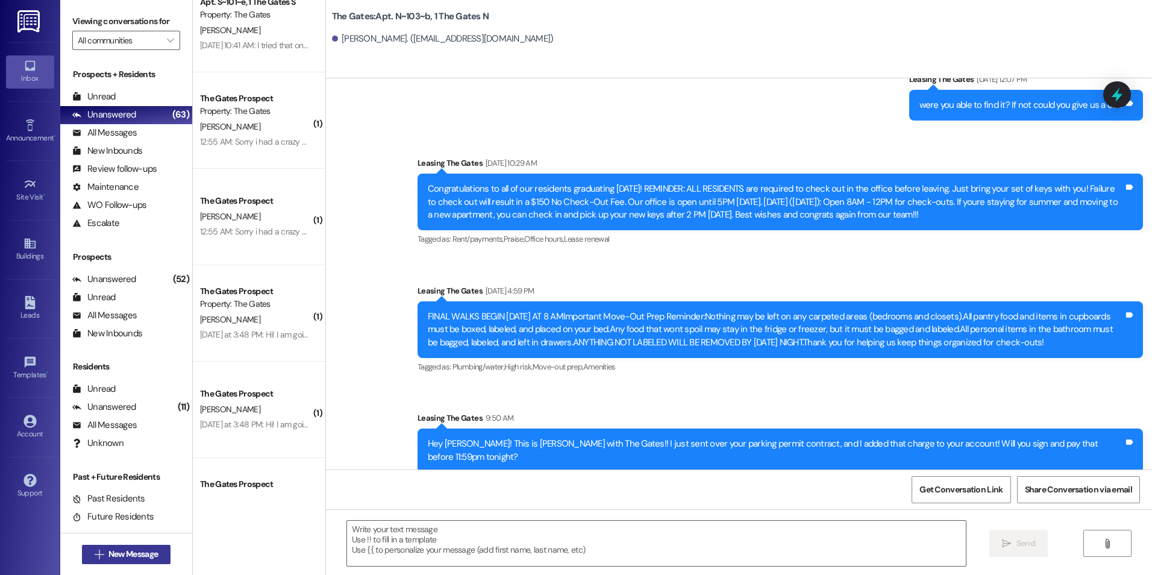
click at [121, 549] on span "New Message" at bounding box center [132, 554] width 49 height 13
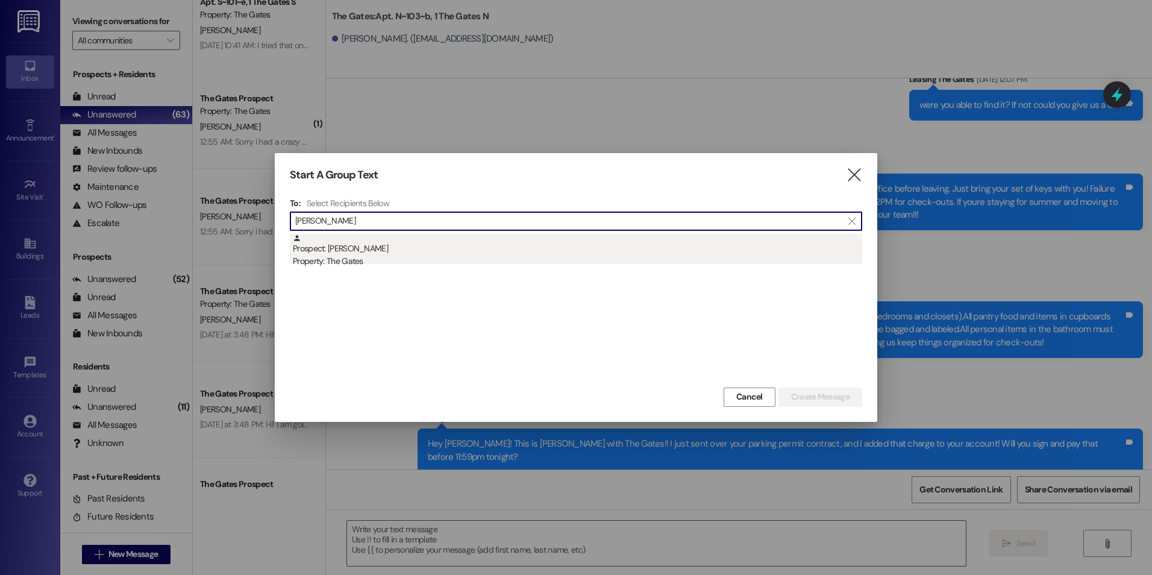
type input "Kyle Brown"
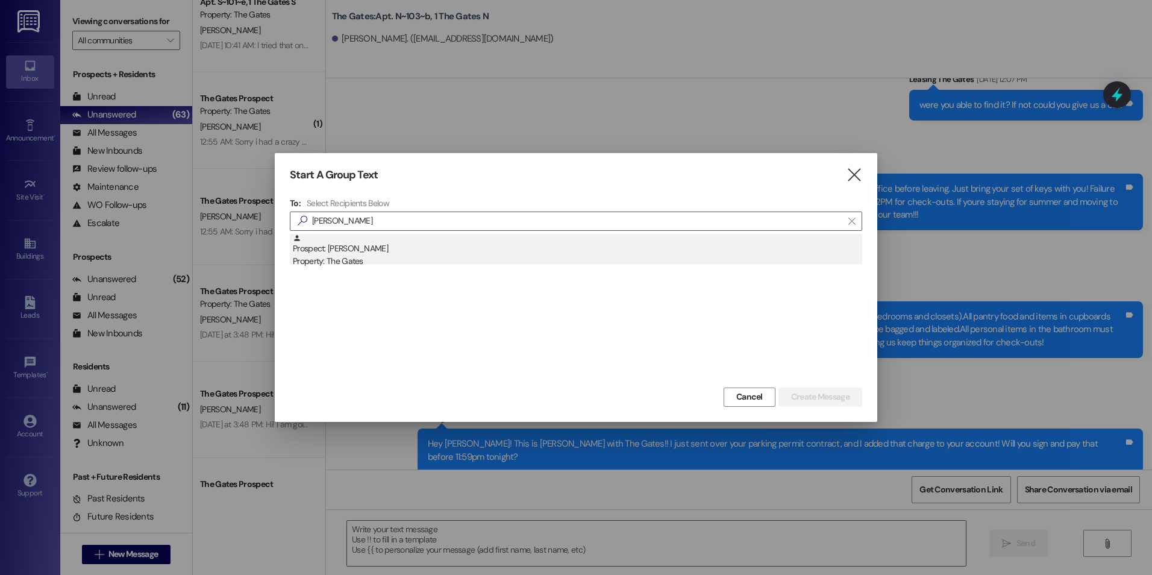
click at [424, 251] on div "Prospect: Kyle Brown Property: The Gates" at bounding box center [578, 251] width 570 height 34
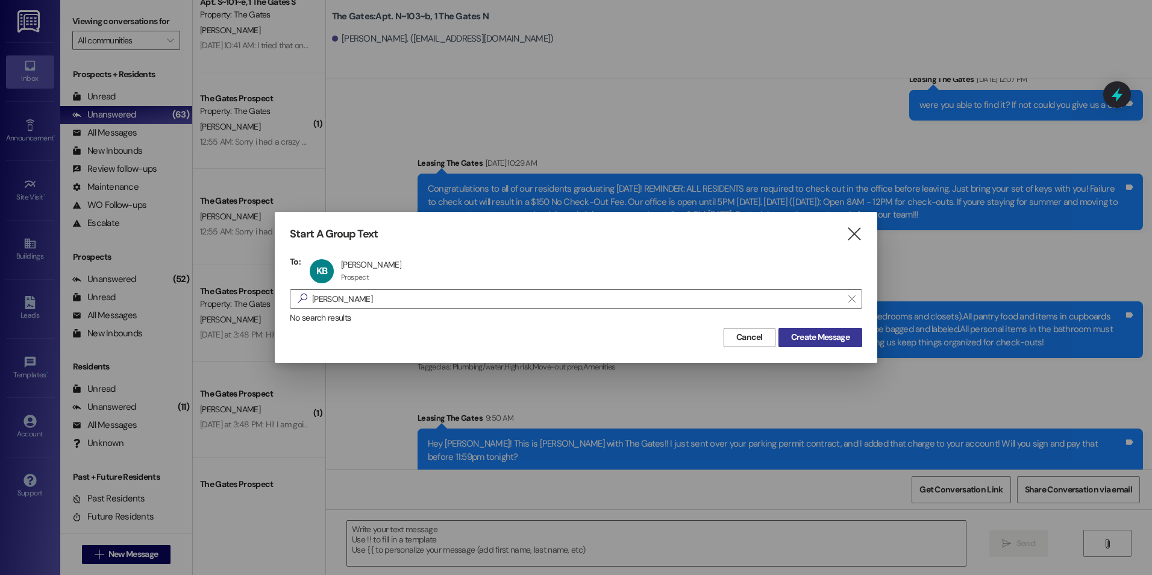
click at [818, 338] on span "Create Message" at bounding box center [820, 337] width 58 height 13
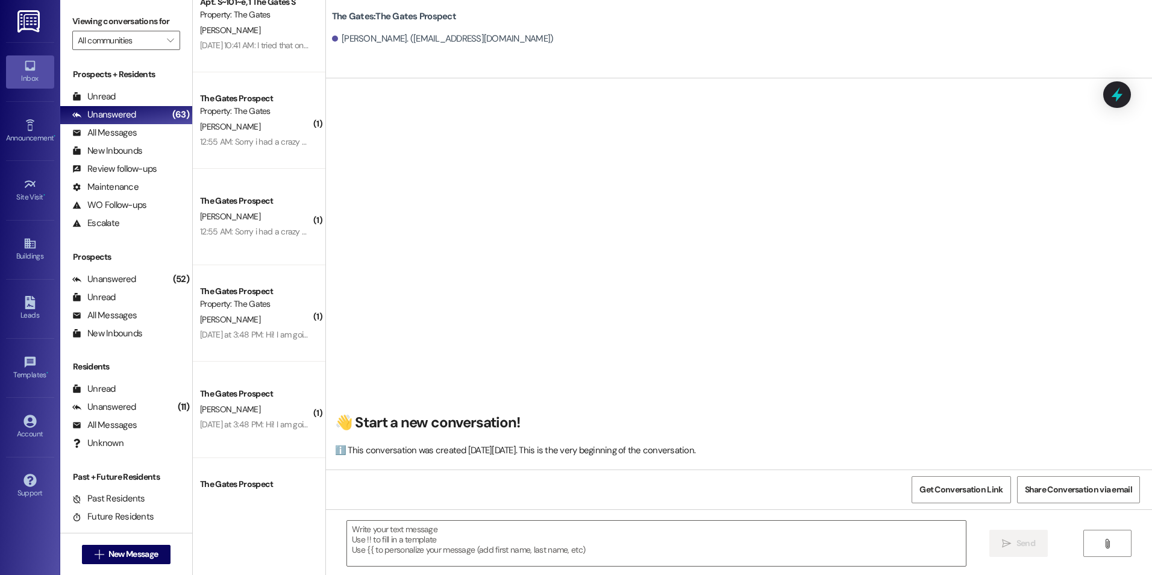
scroll to position [1, 0]
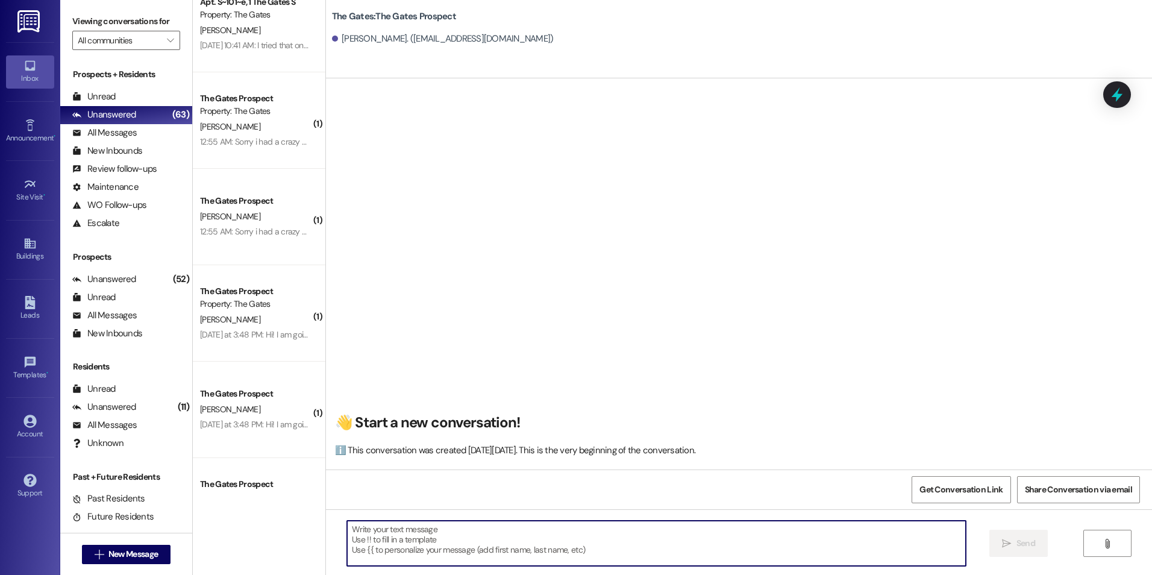
click at [456, 553] on textarea at bounding box center [656, 543] width 618 height 45
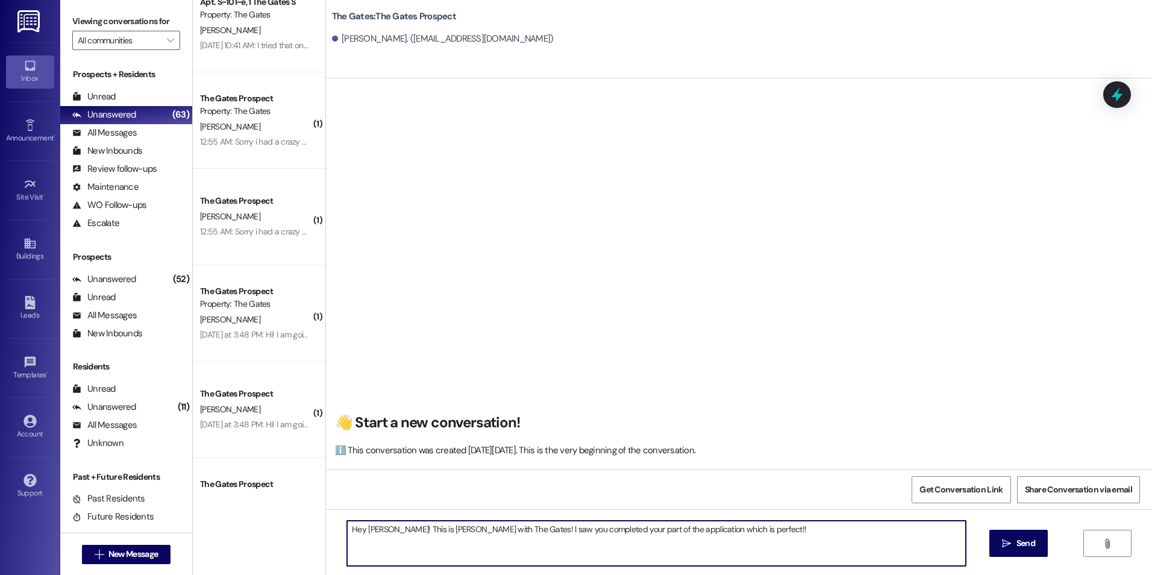
click at [729, 536] on textarea "Hey Kyle! This is Kali with The Gates! I saw you completed your part of the app…" at bounding box center [656, 543] width 618 height 45
drag, startPoint x: 899, startPoint y: 527, endPoint x: 858, endPoint y: 531, distance: 41.7
click at [864, 532] on textarea "Hey Kyle! This is Kali with The Gates! I saw you completed your part of the app…" at bounding box center [656, 543] width 618 height 45
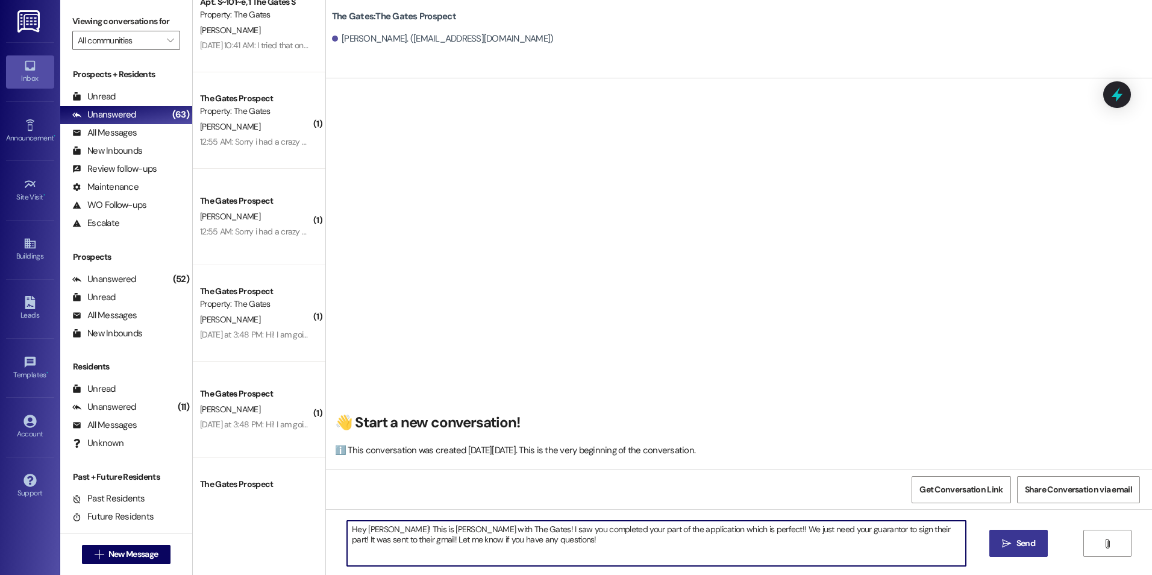
type textarea "Hey Kyle! This is Kali with The Gates! I saw you completed your part of the app…"
click at [1025, 539] on span "Send" at bounding box center [1026, 543] width 19 height 13
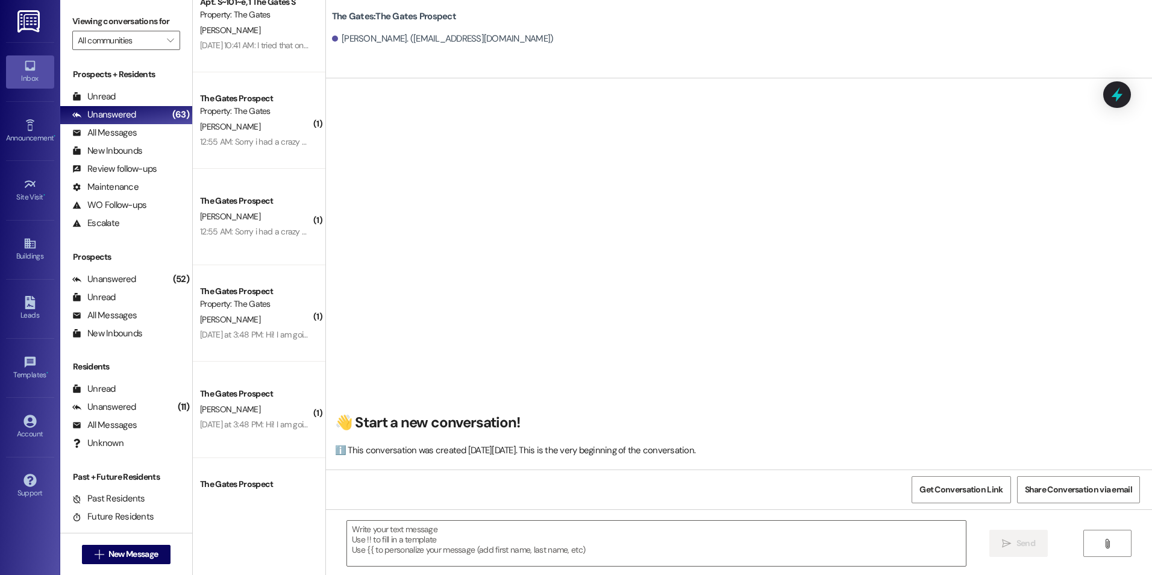
scroll to position [0, 0]
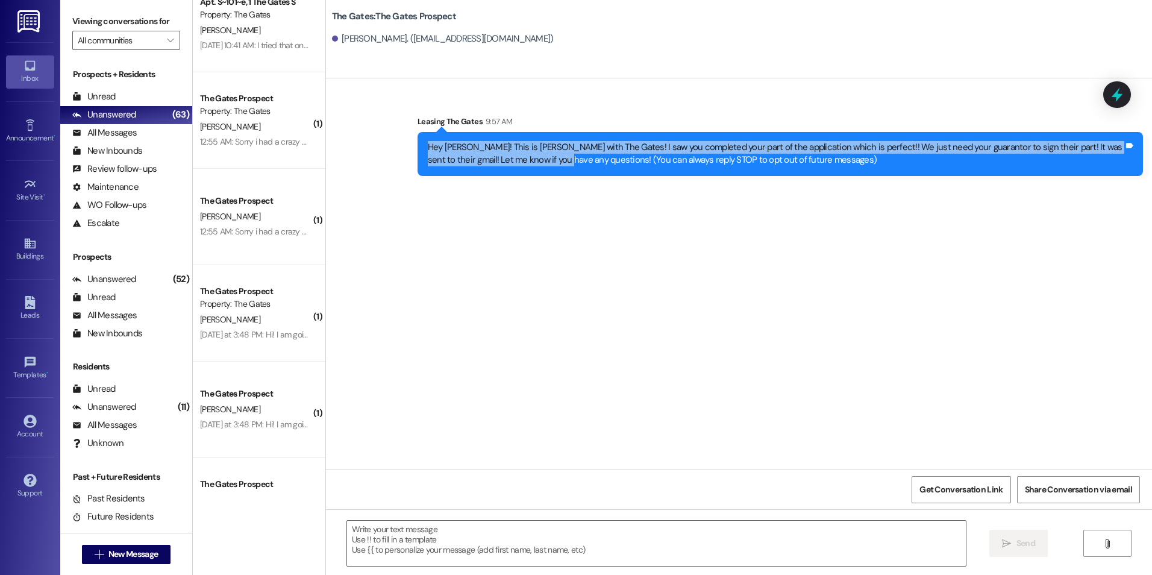
drag, startPoint x: 417, startPoint y: 143, endPoint x: 514, endPoint y: 186, distance: 105.5
click at [514, 186] on div "Sent via SMS Leasing The Gates 9:57 AM Hey Kyle! This is Kali with The Gates! I…" at bounding box center [739, 273] width 826 height 391
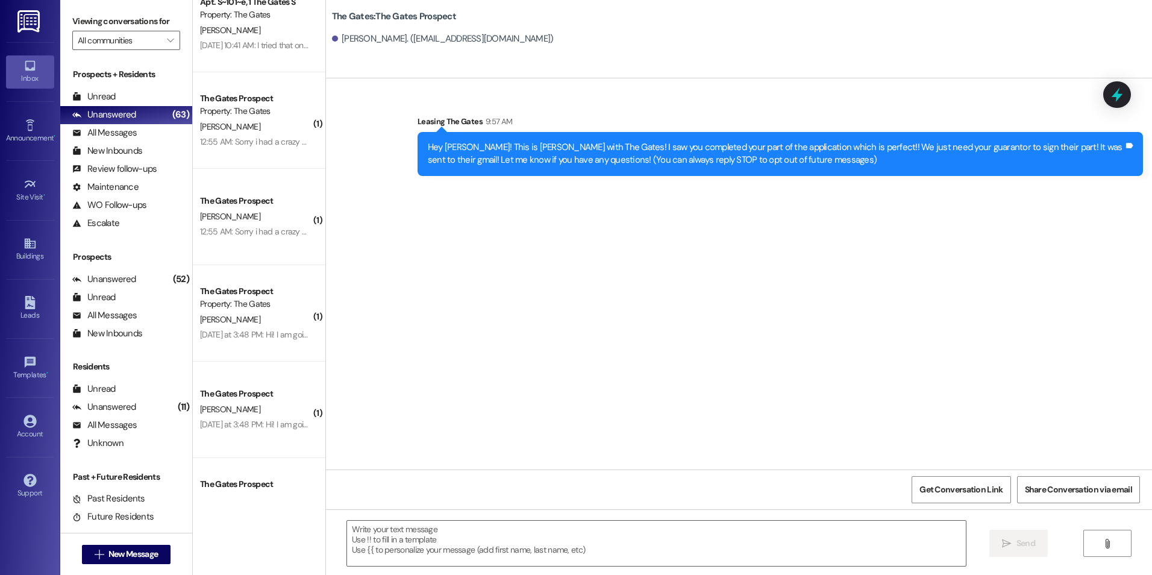
drag, startPoint x: 514, startPoint y: 186, endPoint x: 516, endPoint y: 192, distance: 6.5
click at [516, 192] on div "Sent via SMS Leasing The Gates 9:57 AM Hey Kyle! This is Kali with The Gates! I…" at bounding box center [739, 273] width 826 height 391
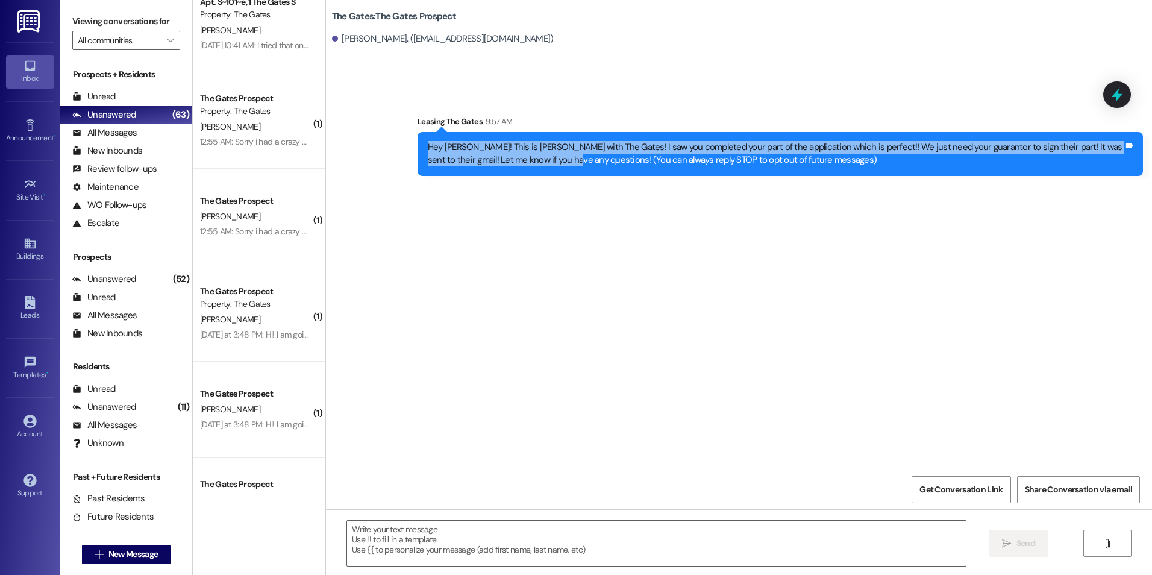
drag, startPoint x: 418, startPoint y: 147, endPoint x: 518, endPoint y: 173, distance: 102.8
click at [518, 173] on div "Hey Kyle! This is Kali with The Gates! I saw you completed your part of the app…" at bounding box center [781, 154] width 726 height 44
drag, startPoint x: 518, startPoint y: 173, endPoint x: 486, endPoint y: 151, distance: 39.0
copy div "Hey Kyle! This is Kali with The Gates! I saw you completed your part of the app…"
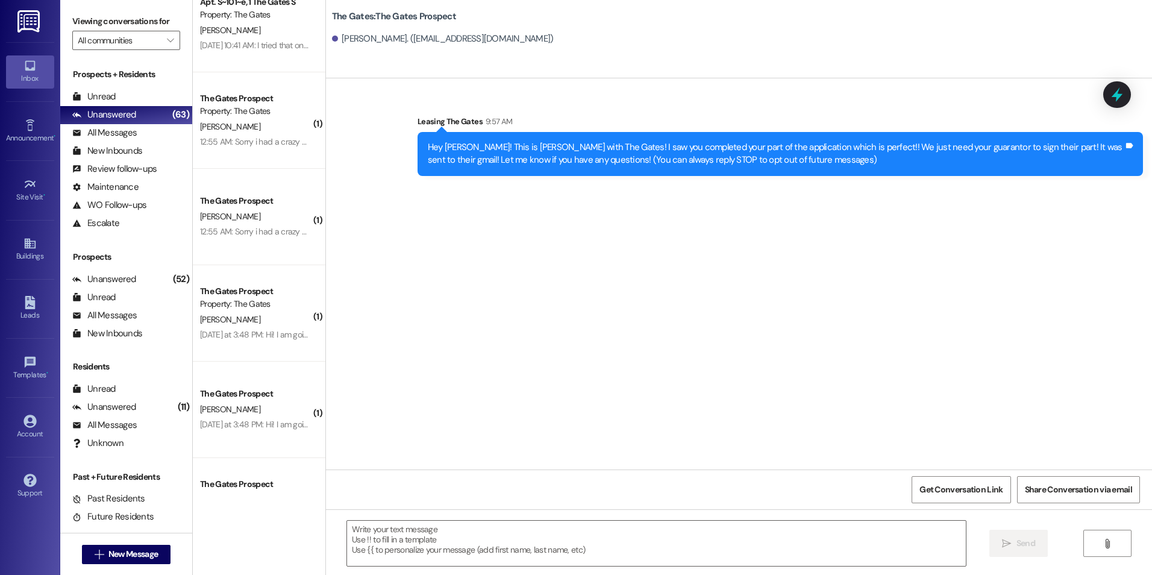
click at [1050, 230] on div "Sent via SMS Leasing The Gates 9:57 AM Hey Kyle! This is Kali with The Gates! I…" at bounding box center [739, 273] width 826 height 391
click at [108, 554] on span "New Message" at bounding box center [132, 554] width 49 height 13
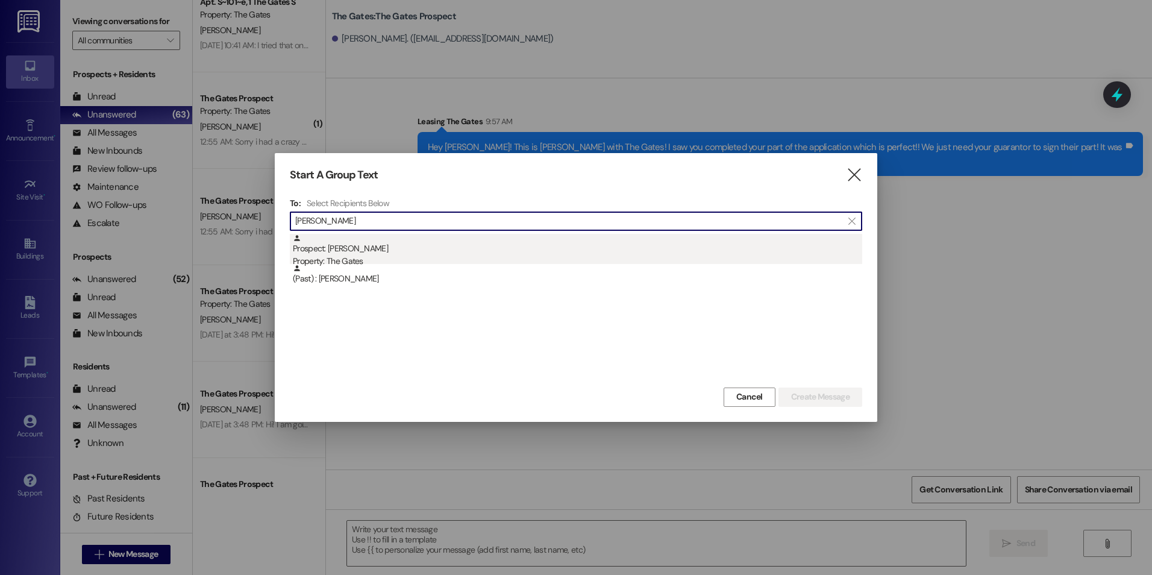
type input "REyes"
click at [369, 254] on div "Prospect: Reyes Balderas Property: The Gates" at bounding box center [578, 251] width 570 height 34
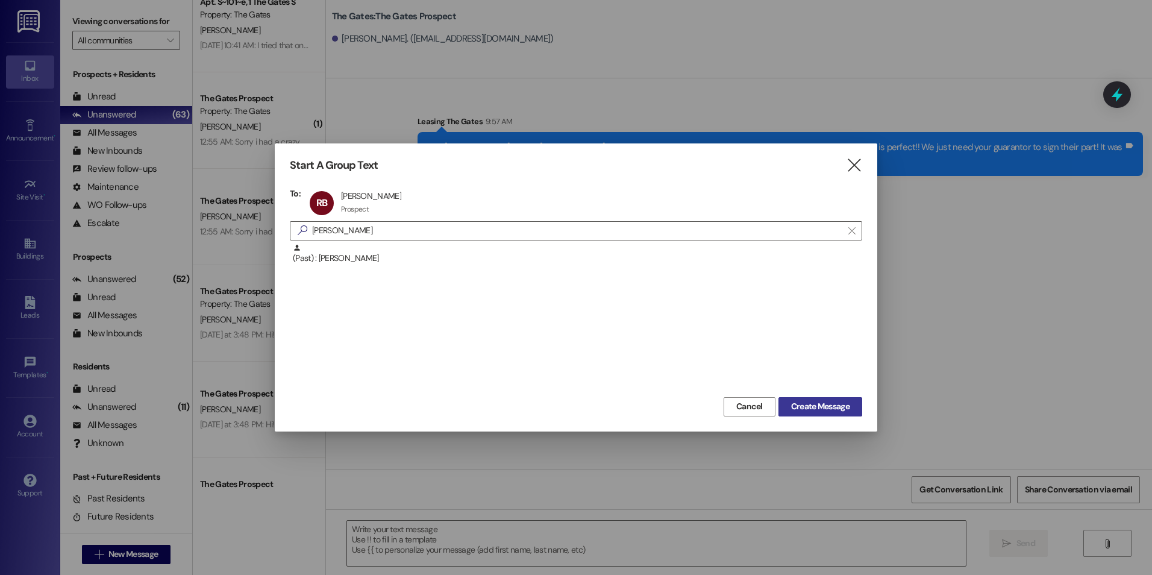
click at [813, 397] on button "Create Message" at bounding box center [821, 406] width 84 height 19
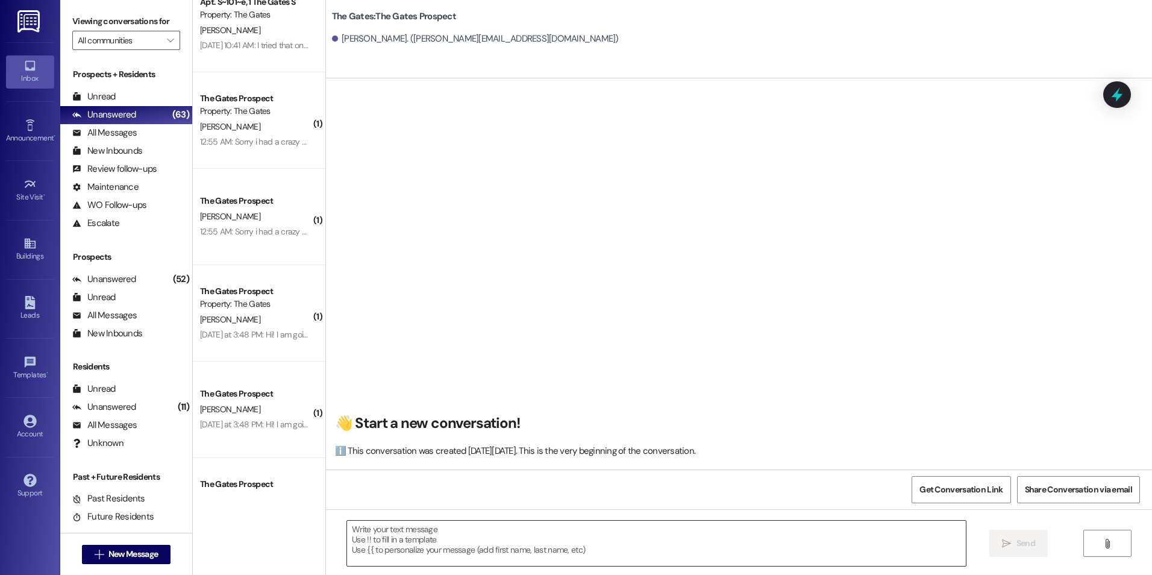
click at [502, 547] on textarea at bounding box center [656, 543] width 618 height 45
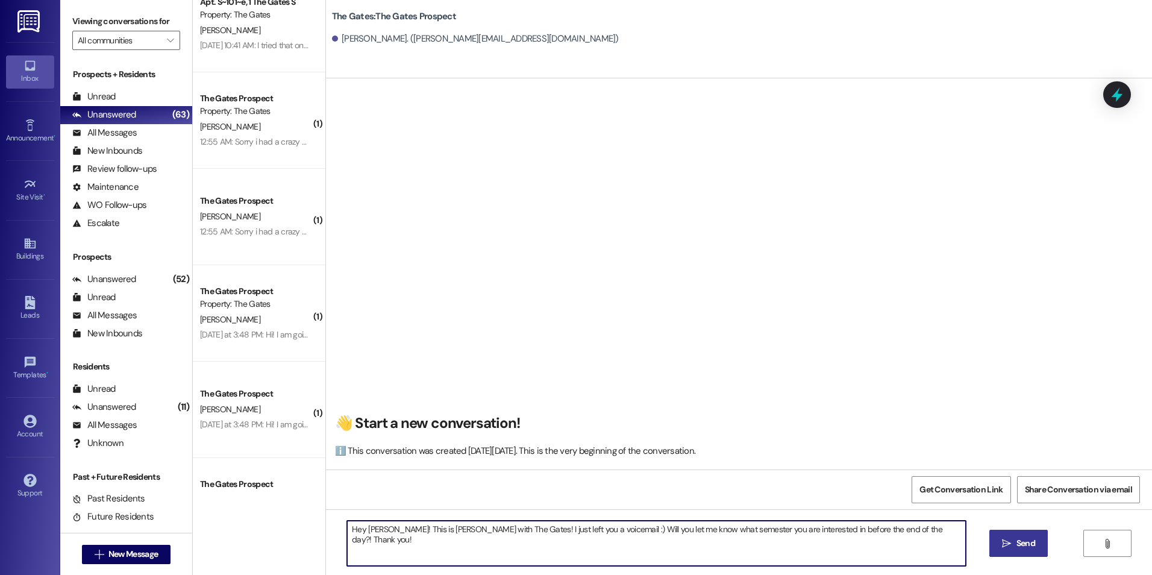
type textarea "Hey Reyes! This is Kali with The Gates! I just left you a voicemail :) Will you…"
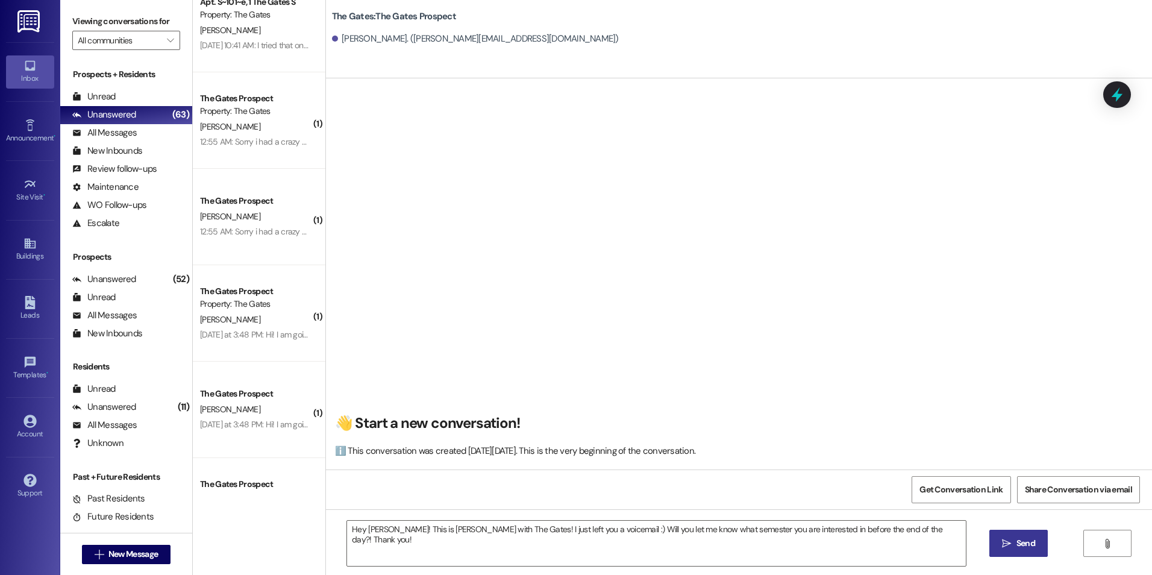
click at [1026, 545] on span "Send" at bounding box center [1026, 543] width 19 height 13
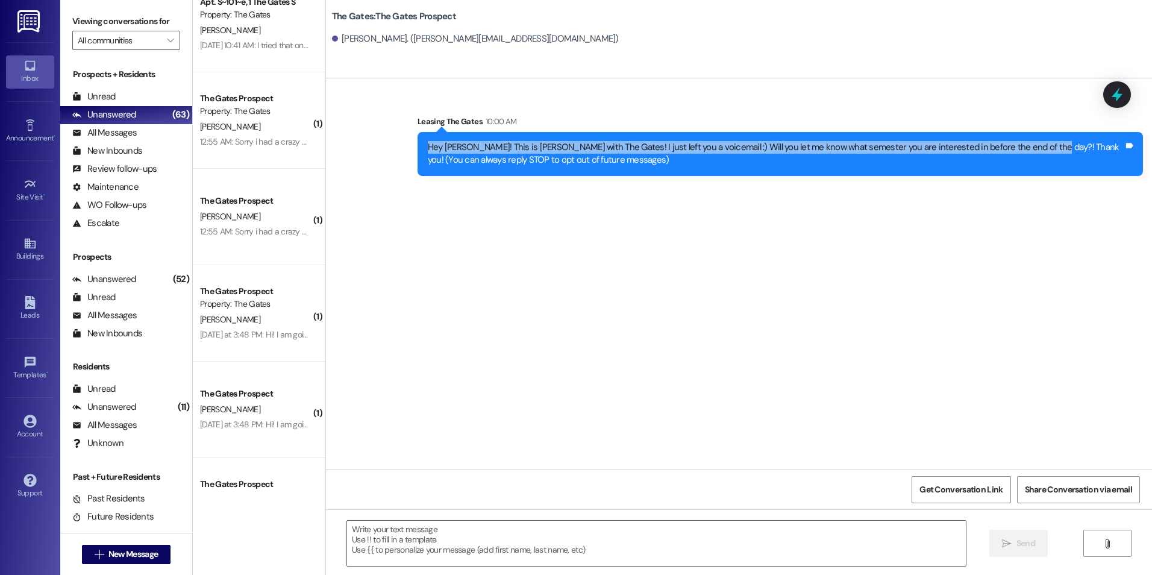
drag, startPoint x: 420, startPoint y: 142, endPoint x: 1019, endPoint y: 152, distance: 599.2
click at [1019, 152] on div "Hey Reyes! This is Kali with The Gates! I just left you a voicemail :) Will you…" at bounding box center [776, 154] width 696 height 26
drag, startPoint x: 1019, startPoint y: 152, endPoint x: 990, endPoint y: 148, distance: 29.2
copy div "Hey Reyes! This is Kali with The Gates! I just left you a voicemail :) Will you…"
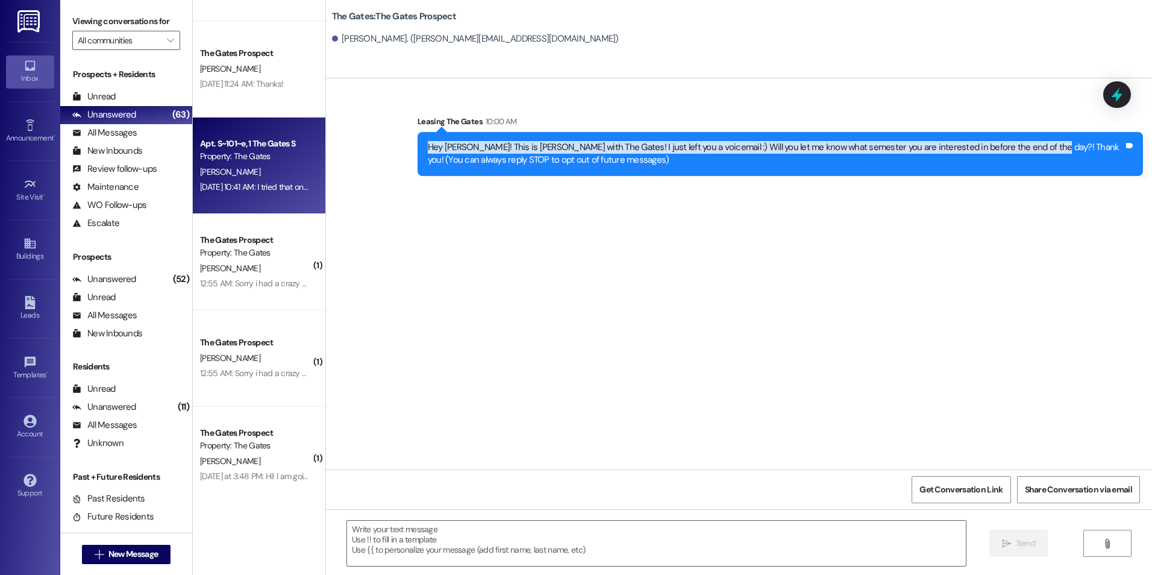
scroll to position [482, 0]
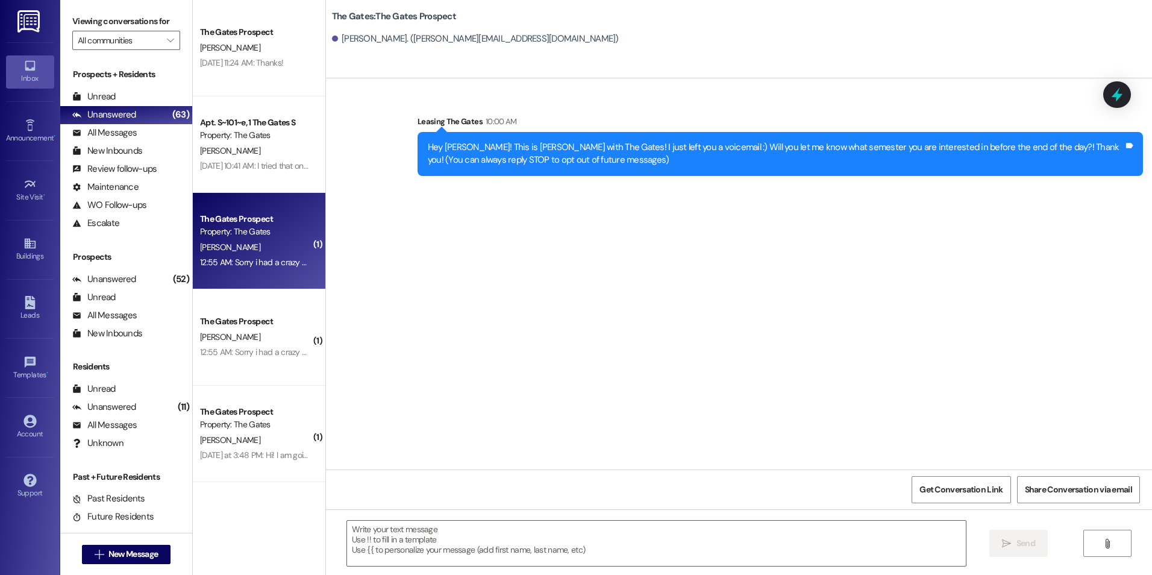
click at [250, 214] on div "The Gates Prospect" at bounding box center [256, 219] width 112 height 13
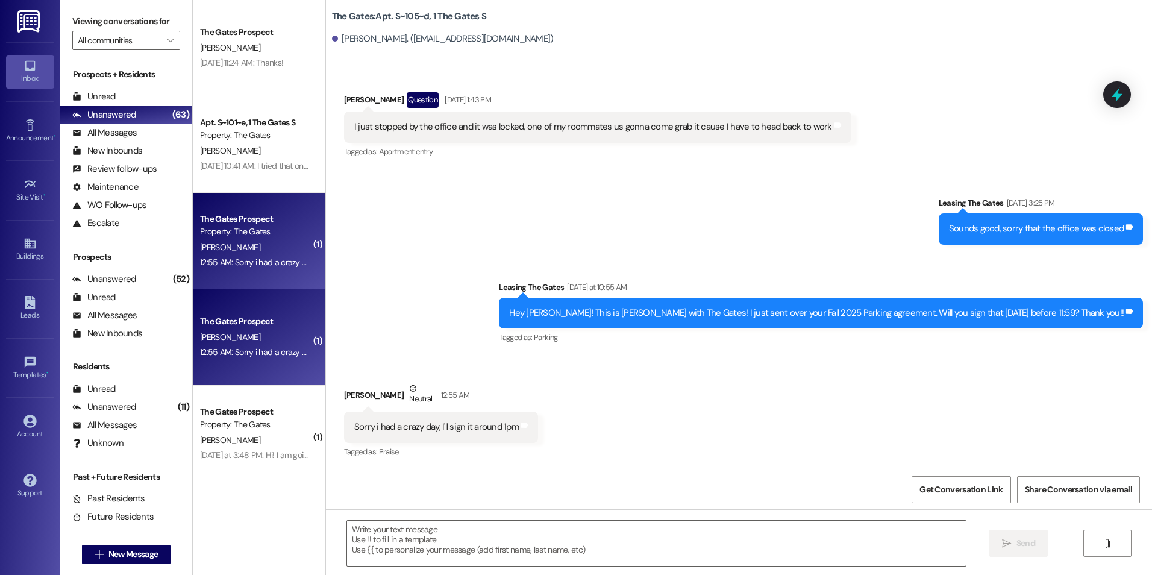
scroll to position [987, 0]
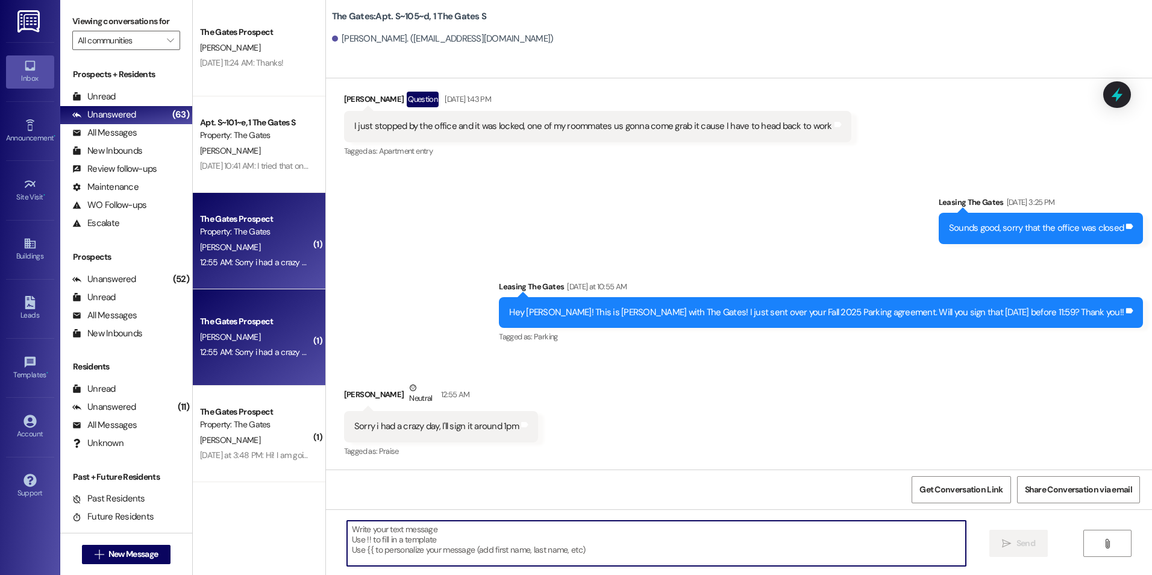
click at [477, 533] on textarea at bounding box center [656, 543] width 618 height 45
click at [82, 544] on div " New Message" at bounding box center [126, 554] width 89 height 30
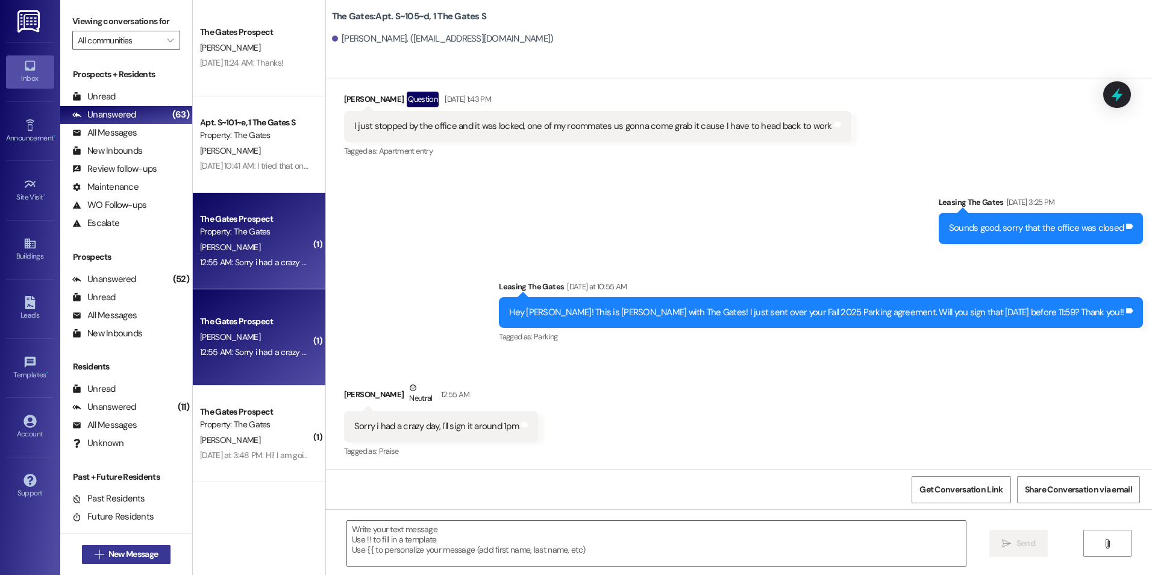
click at [92, 552] on span " New Message" at bounding box center [126, 554] width 69 height 13
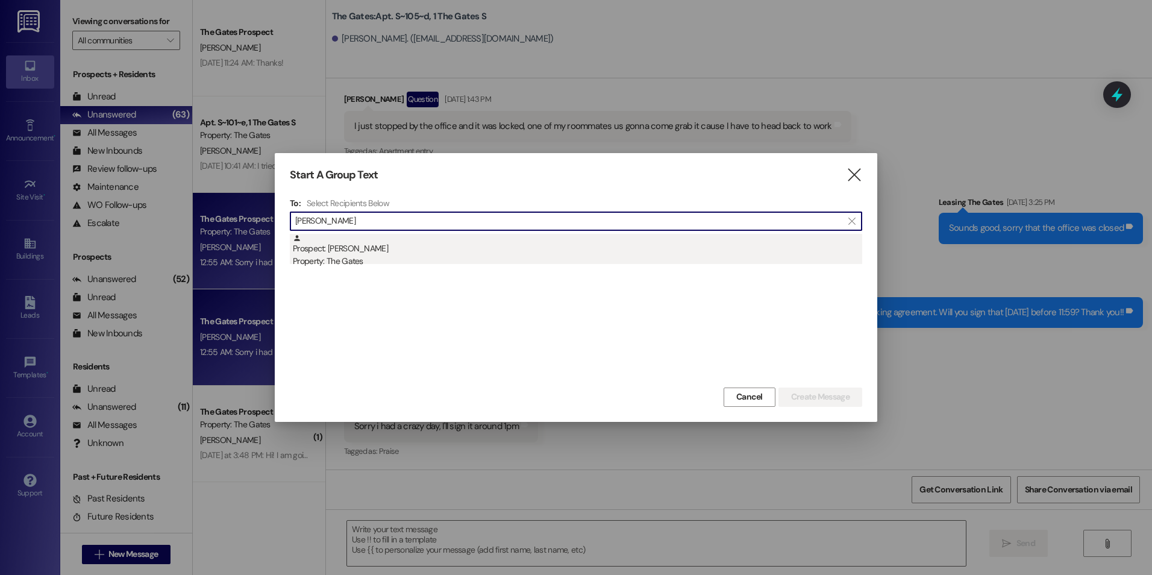
type input "Tucker Blair"
click at [386, 244] on div "Prospect: Tucker Blair Property: The Gates" at bounding box center [578, 251] width 570 height 34
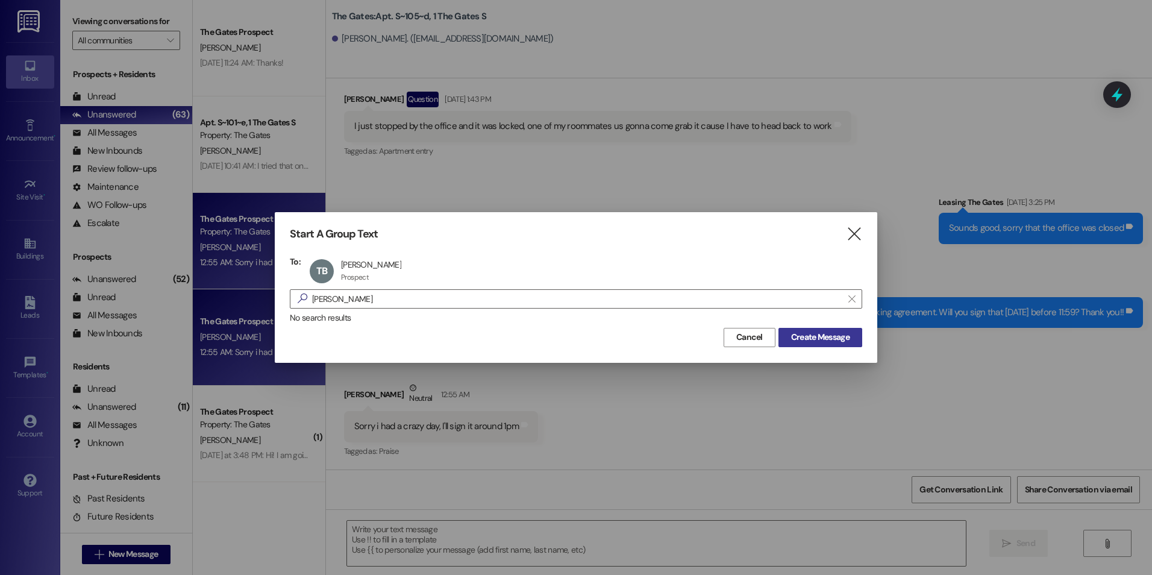
click at [805, 329] on button "Create Message" at bounding box center [821, 337] width 84 height 19
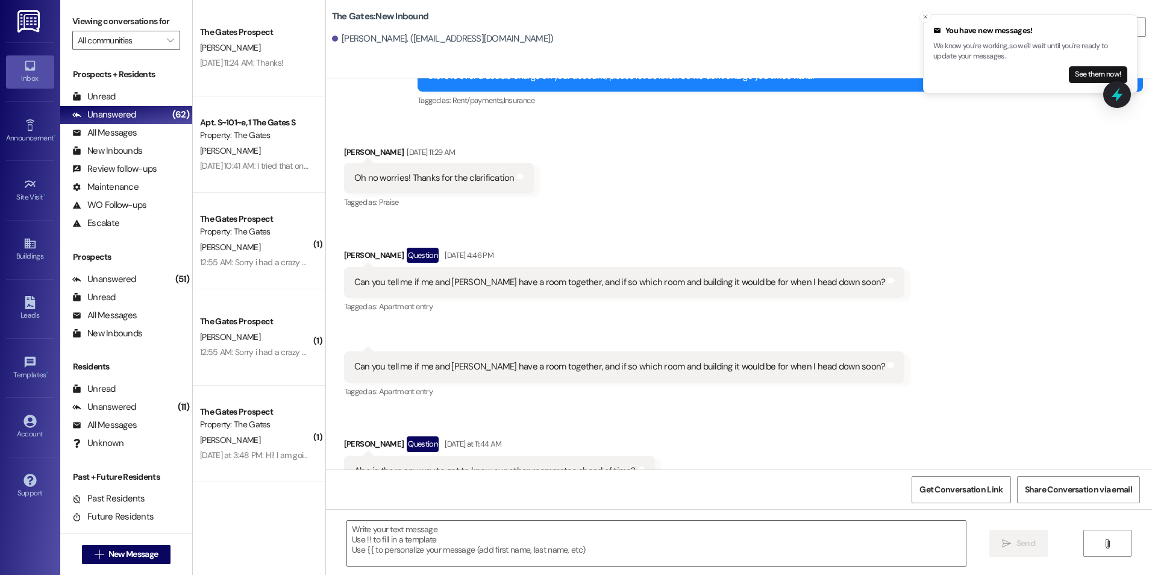
scroll to position [3420, 0]
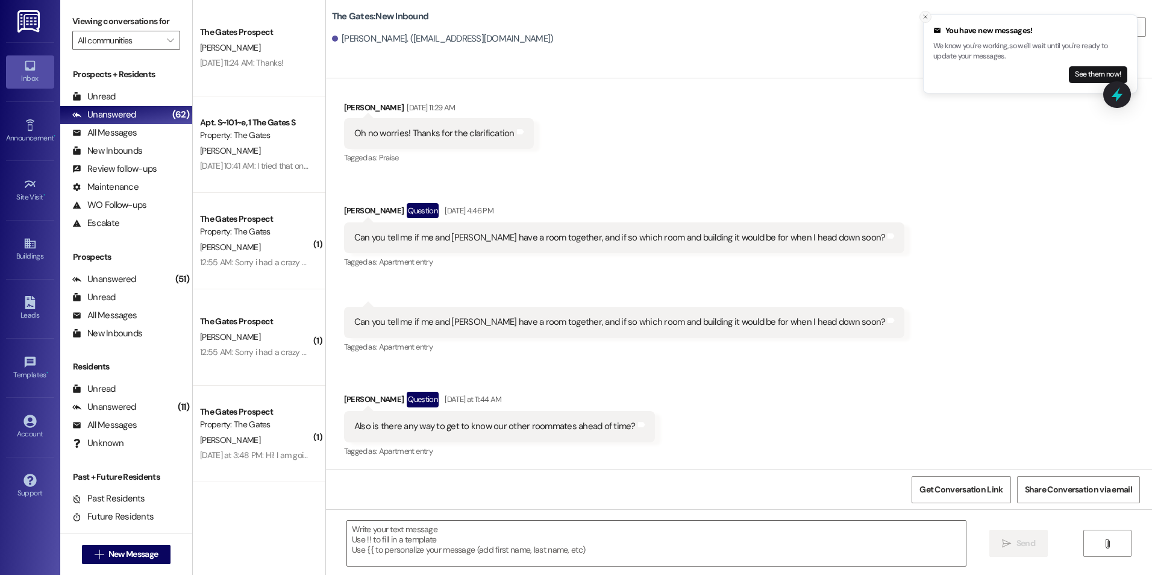
click at [928, 17] on icon "Close toast" at bounding box center [925, 16] width 7 height 7
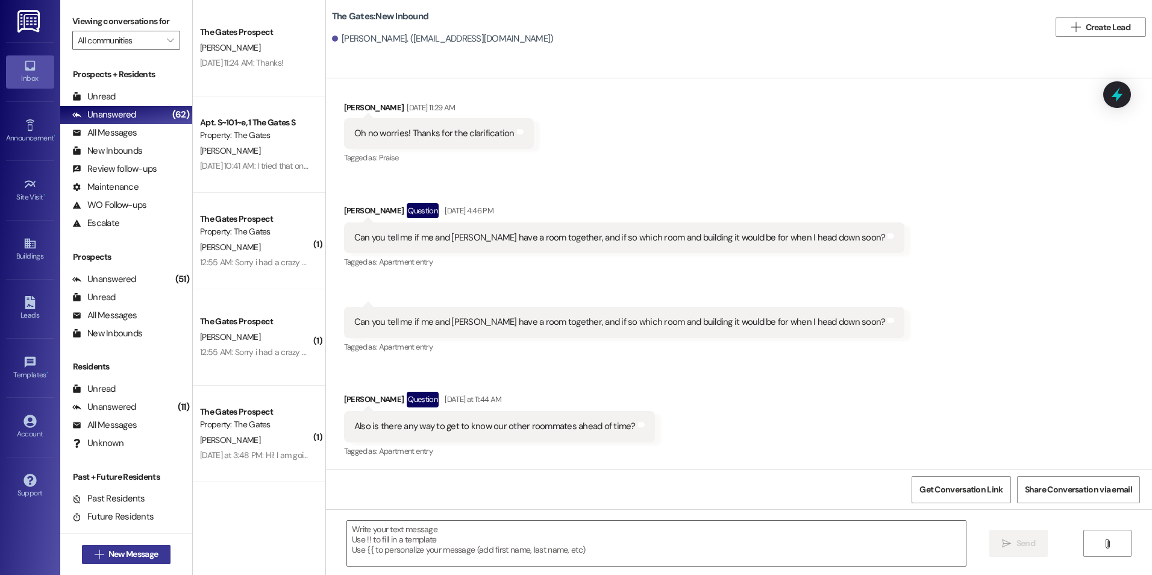
click at [83, 548] on button " New Message" at bounding box center [126, 554] width 89 height 19
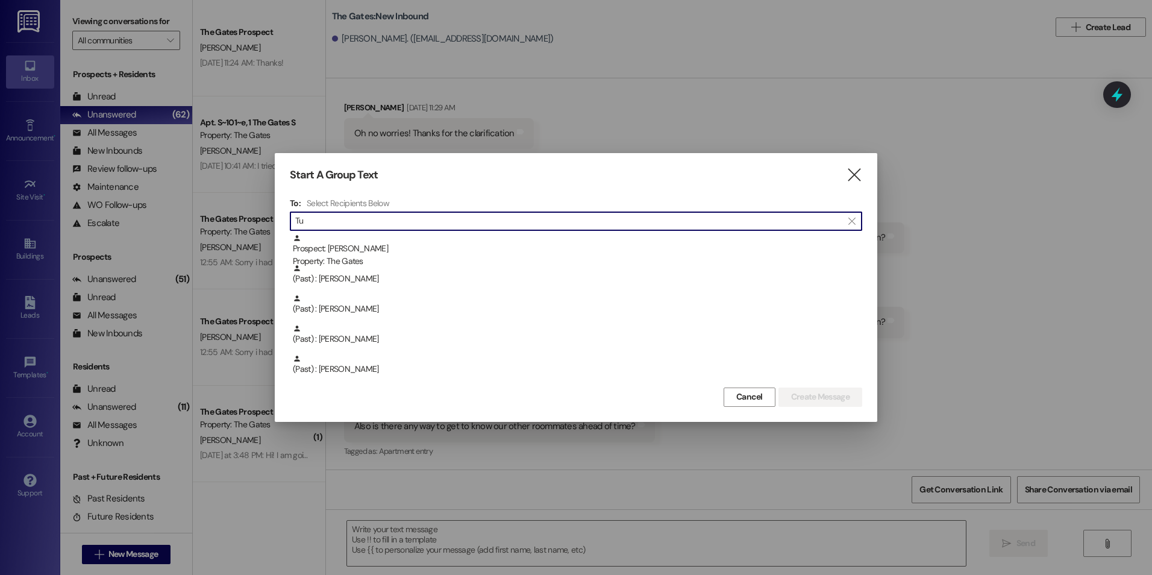
type input "T"
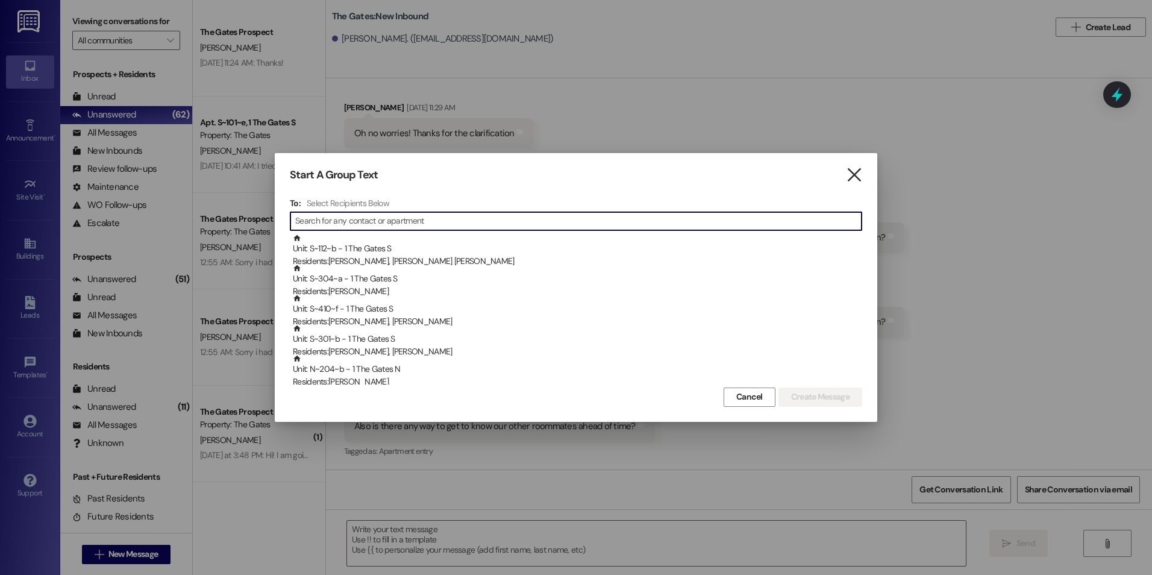
click at [861, 173] on icon "" at bounding box center [854, 175] width 16 height 13
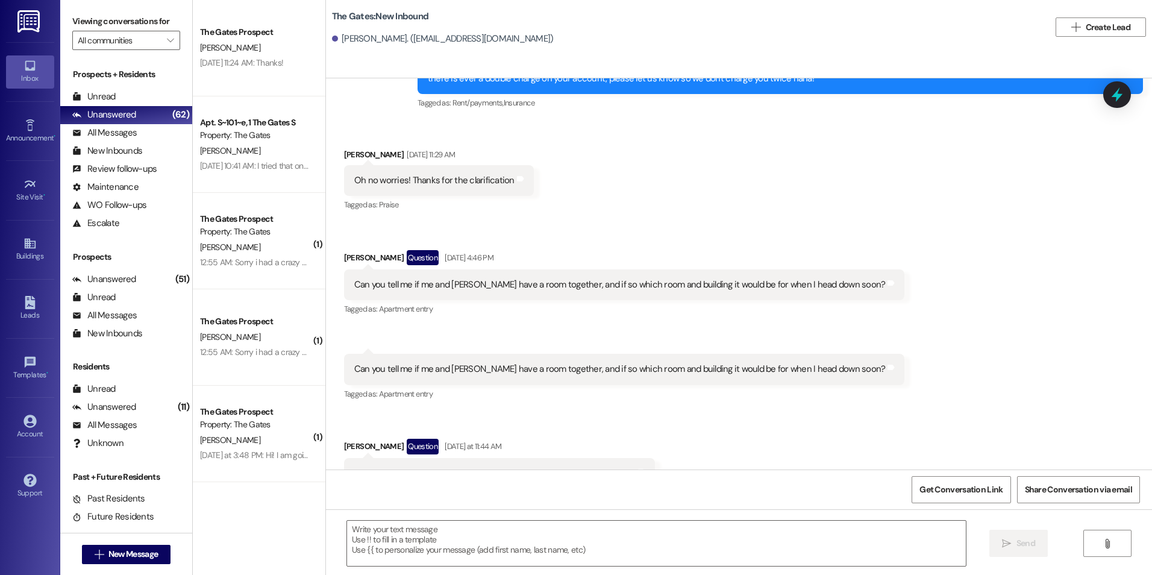
scroll to position [3359, 0]
